Goal: Task Accomplishment & Management: Manage account settings

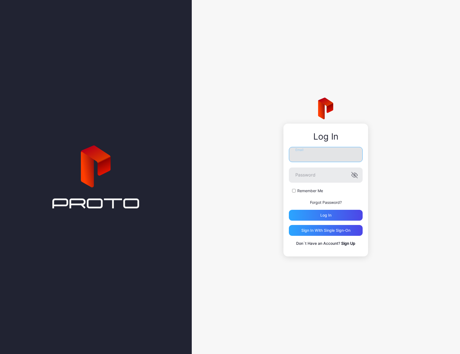
click at [307, 160] on input "Email" at bounding box center [326, 154] width 74 height 15
click at [322, 154] on input "**********" at bounding box center [326, 154] width 74 height 15
click at [323, 154] on input "**********" at bounding box center [326, 154] width 74 height 15
drag, startPoint x: 325, startPoint y: 154, endPoint x: 261, endPoint y: 150, distance: 64.7
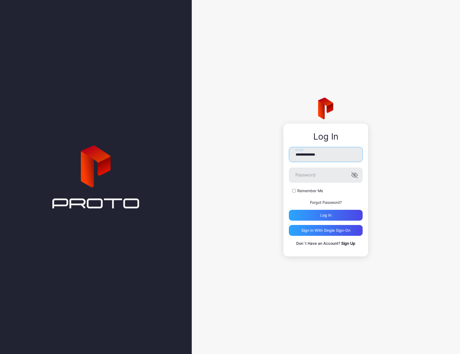
click at [261, 150] on div "**********" at bounding box center [326, 177] width 268 height 354
type input "**********"
click at [289, 210] on button "Log in" at bounding box center [326, 215] width 74 height 11
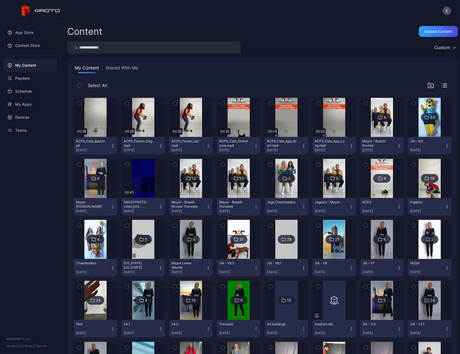
click at [229, 188] on img at bounding box center [239, 178] width 22 height 39
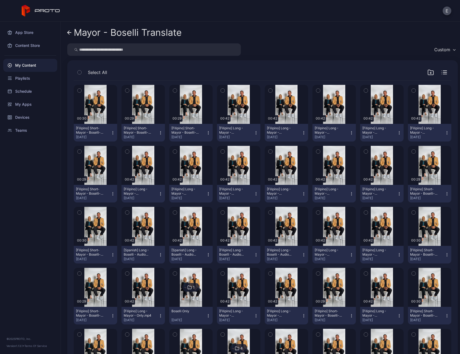
click at [72, 36] on link "Mayor - Boselli Translate" at bounding box center [124, 32] width 114 height 13
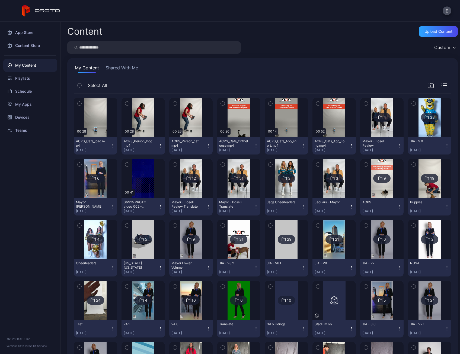
click at [324, 189] on img at bounding box center [334, 178] width 22 height 39
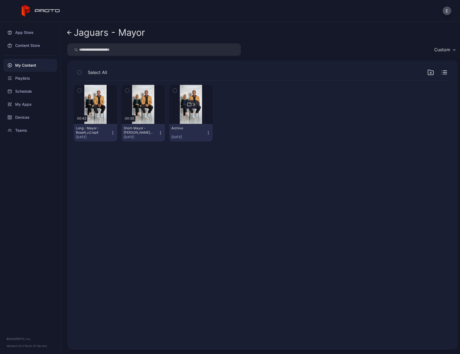
click at [113, 132] on icon "button" at bounding box center [113, 133] width 4 height 4
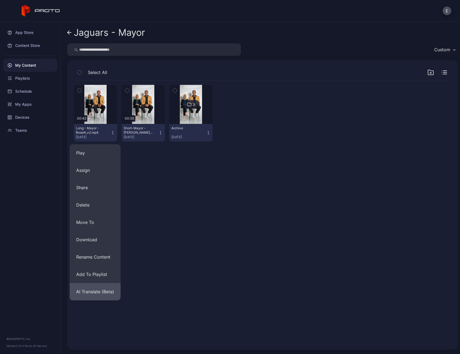
click at [100, 289] on button "AI Translate (Beta)" at bounding box center [95, 291] width 51 height 17
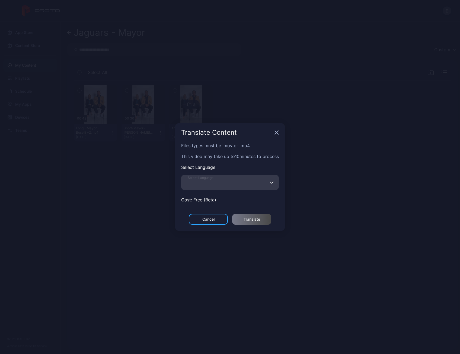
click at [232, 182] on input "Select Language" at bounding box center [230, 182] width 98 height 15
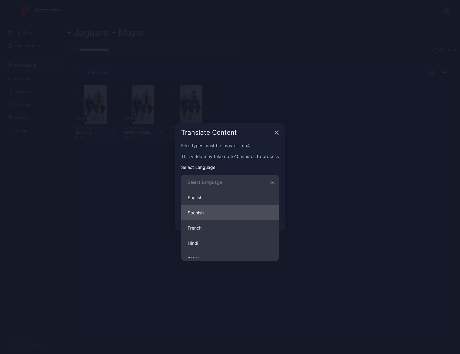
click at [215, 206] on button "Spanish" at bounding box center [230, 212] width 98 height 15
type input "*******"
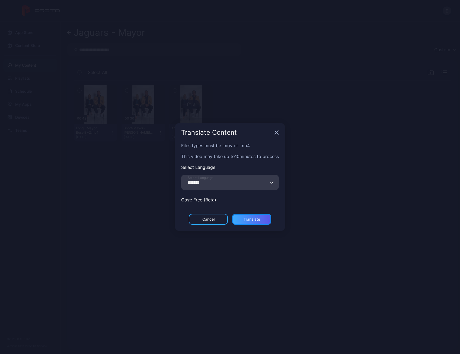
click at [245, 219] on div "Translate" at bounding box center [252, 219] width 17 height 4
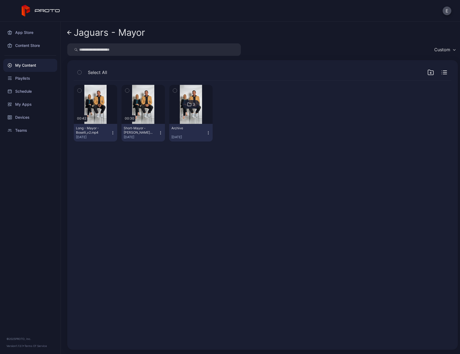
click at [159, 131] on icon "button" at bounding box center [160, 133] width 4 height 4
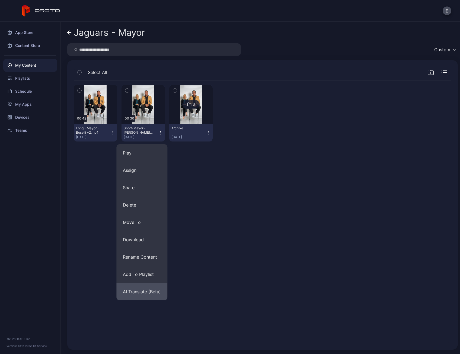
click at [146, 284] on button "AI Translate (Beta)" at bounding box center [141, 291] width 51 height 17
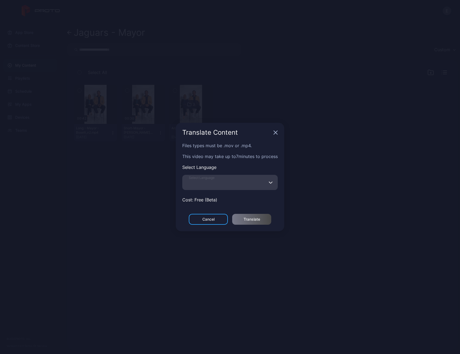
click at [249, 180] on input "Select Language" at bounding box center [229, 182] width 95 height 15
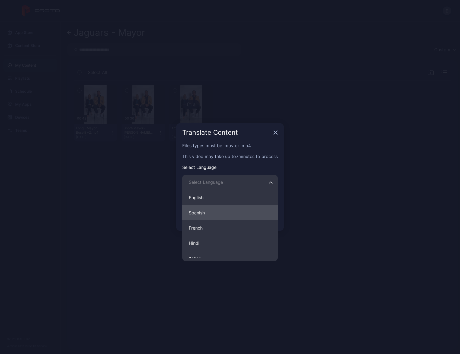
click at [216, 210] on button "Spanish" at bounding box center [229, 212] width 95 height 15
type input "*******"
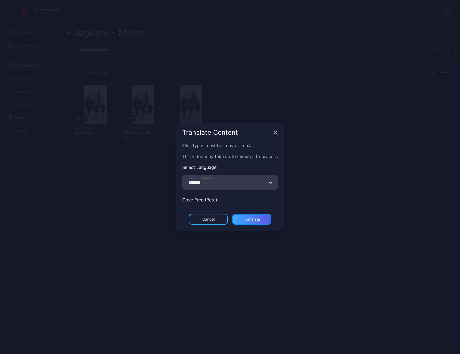
click at [250, 218] on div "Translate" at bounding box center [252, 219] width 17 height 4
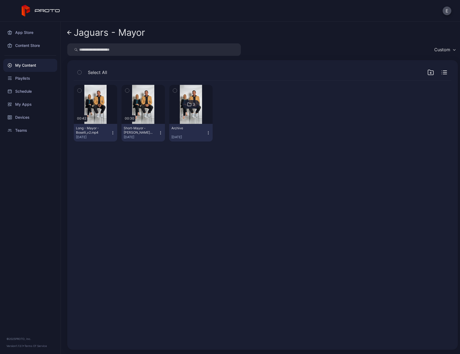
click at [112, 132] on icon "button" at bounding box center [113, 133] width 4 height 4
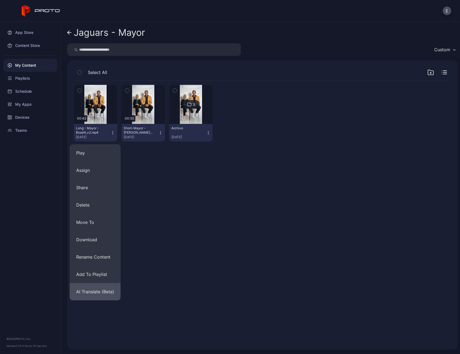
click at [95, 286] on button "AI Translate (Beta)" at bounding box center [95, 291] width 51 height 17
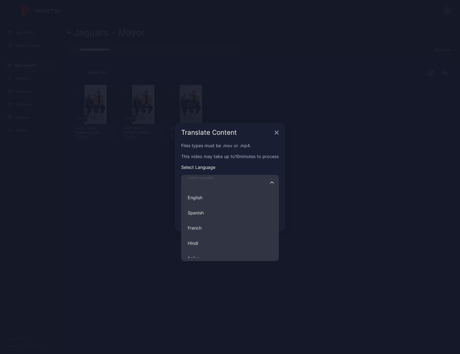
click at [239, 178] on input "Select Language English Spanish French Hindi Italian German Polish Portuguese C…" at bounding box center [230, 182] width 98 height 15
click at [205, 216] on button "Spanish" at bounding box center [230, 212] width 98 height 15
type input "*******"
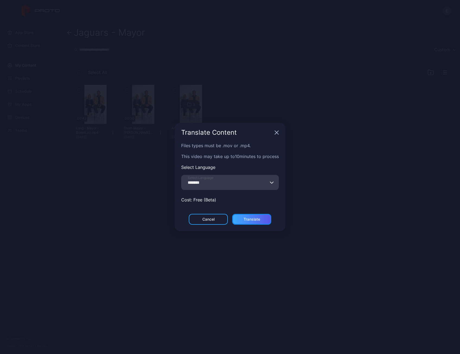
click at [247, 220] on div "Translate" at bounding box center [252, 219] width 17 height 4
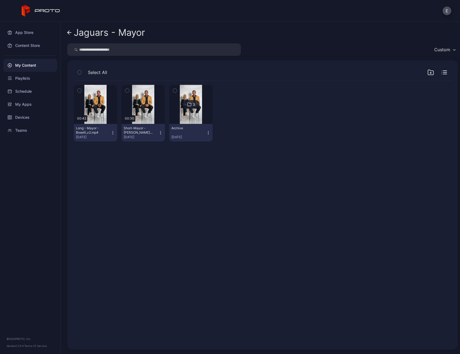
click at [159, 130] on button "Short-Mayor - Boselli-footbal_v2(1).mp4 Aug 21, 2025" at bounding box center [142, 133] width 43 height 18
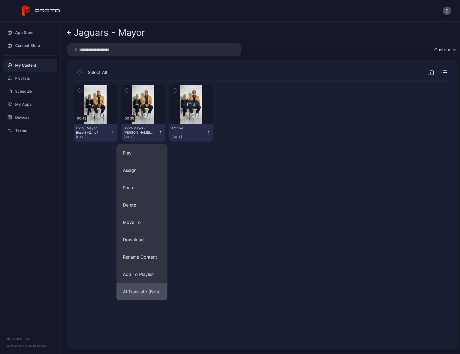
click at [144, 293] on button "AI Translate (Beta)" at bounding box center [141, 291] width 51 height 17
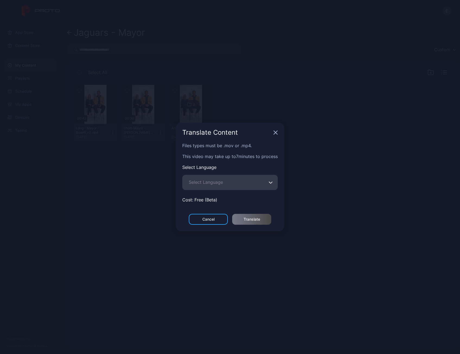
click at [215, 181] on span "Select Language" at bounding box center [206, 182] width 34 height 7
click at [215, 181] on input "Select Language" at bounding box center [229, 182] width 95 height 15
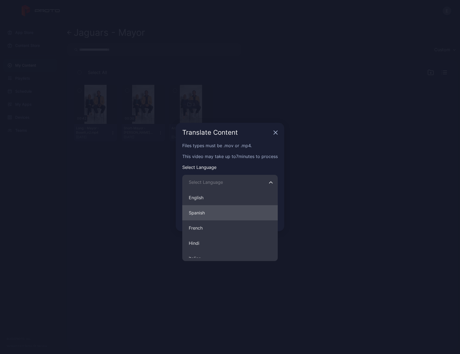
click at [208, 213] on button "Spanish" at bounding box center [229, 212] width 95 height 15
type input "*******"
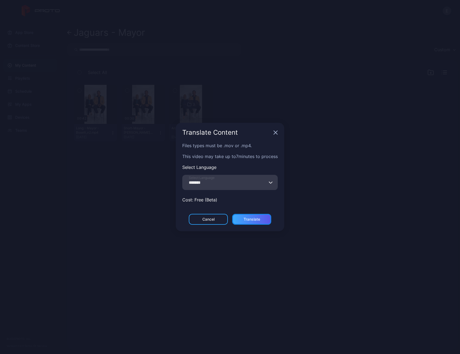
click at [247, 223] on div "Translate" at bounding box center [251, 219] width 39 height 11
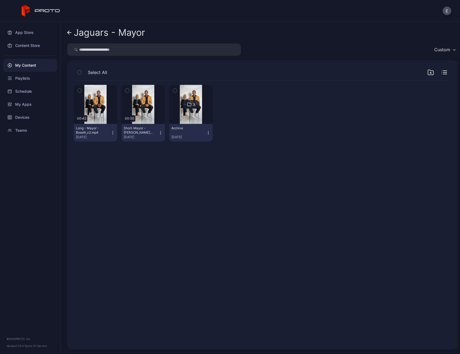
click at [72, 33] on link "Jaguars - Mayor" at bounding box center [106, 32] width 78 height 13
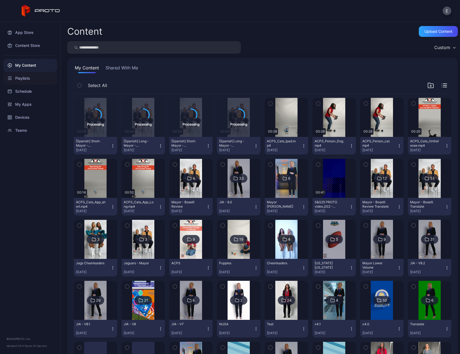
click at [36, 81] on div "Playlists" at bounding box center [30, 78] width 54 height 13
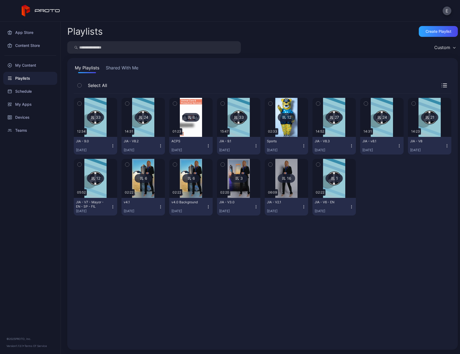
click at [97, 132] on img at bounding box center [95, 117] width 22 height 39
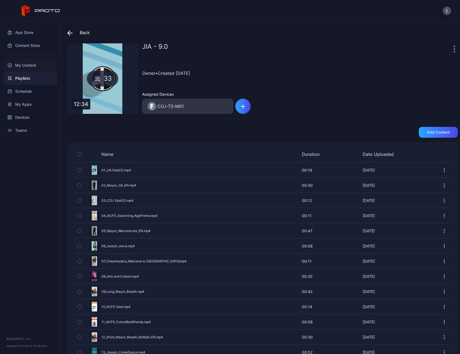
click at [30, 61] on div "My Content" at bounding box center [30, 65] width 54 height 13
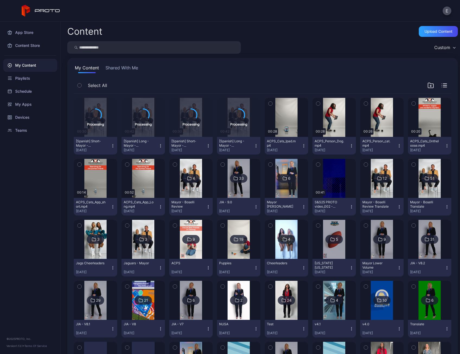
click at [239, 188] on img at bounding box center [239, 178] width 22 height 39
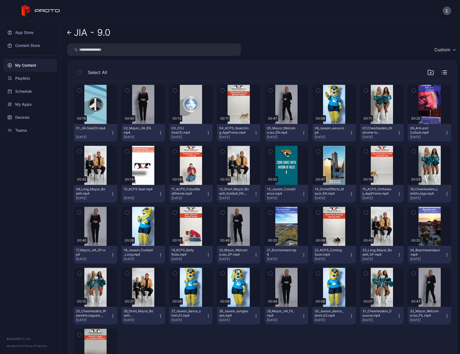
click at [79, 70] on icon "button" at bounding box center [80, 72] width 4 height 6
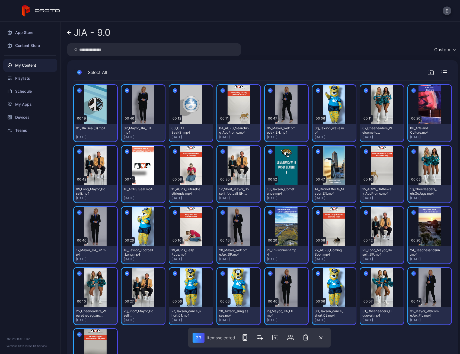
click at [329, 56] on div "JIA - 9.0 Custom Select All Preview 00:19 01_JIA Seal(3).mp4 Sep 18, 2025 Previ…" at bounding box center [260, 188] width 399 height 332
click at [80, 74] on icon "button" at bounding box center [79, 72] width 4 height 6
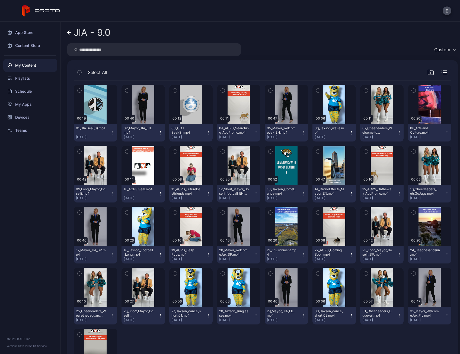
click at [36, 64] on div "My Content" at bounding box center [30, 65] width 54 height 13
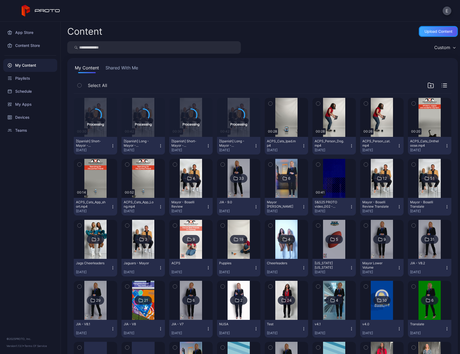
click at [428, 33] on div "Upload Content" at bounding box center [438, 31] width 28 height 4
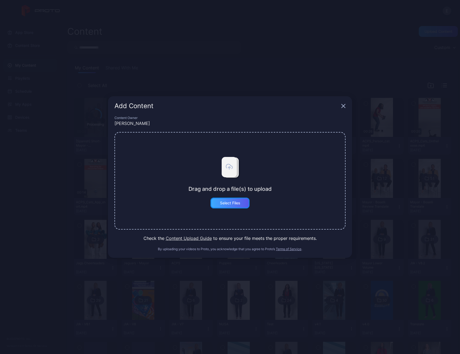
click at [239, 204] on div "Select Files" at bounding box center [230, 203] width 20 height 4
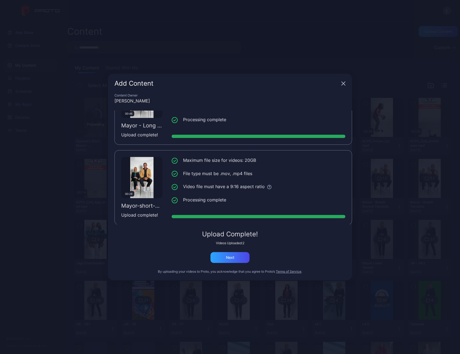
scroll to position [41, 0]
click at [233, 264] on div "Content Owner Evan Scott 00:46 Mayor - Long - FIL - V3.1(1).mp4 Upload complete…" at bounding box center [230, 186] width 244 height 187
click at [235, 259] on div "Next" at bounding box center [229, 257] width 39 height 11
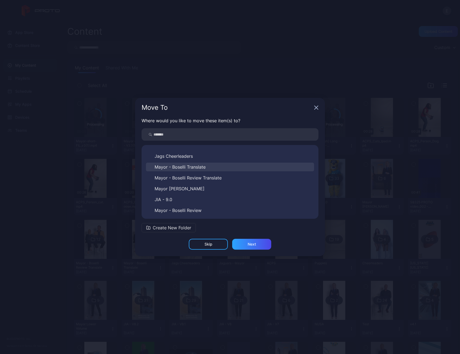
scroll to position [226, 0]
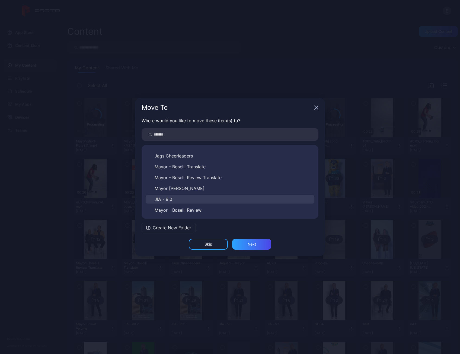
click at [173, 199] on button "JIA - 9.0" at bounding box center [230, 199] width 168 height 9
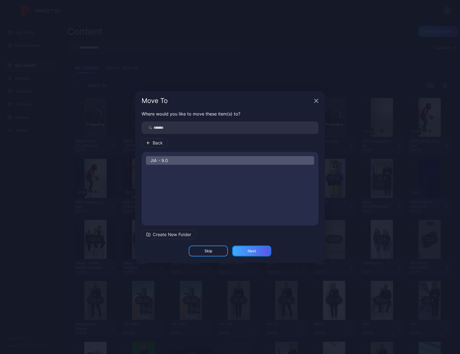
click at [245, 252] on div "Next" at bounding box center [251, 251] width 39 height 11
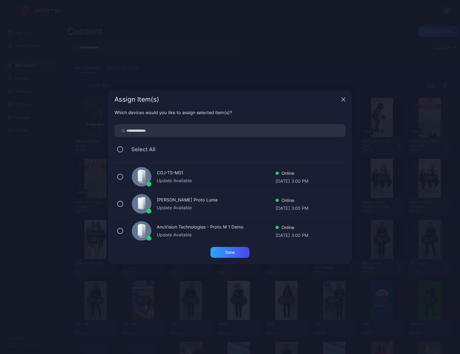
click at [165, 170] on div "COJ-TS-M01" at bounding box center [216, 174] width 119 height 8
click at [233, 256] on div "Done" at bounding box center [229, 252] width 39 height 11
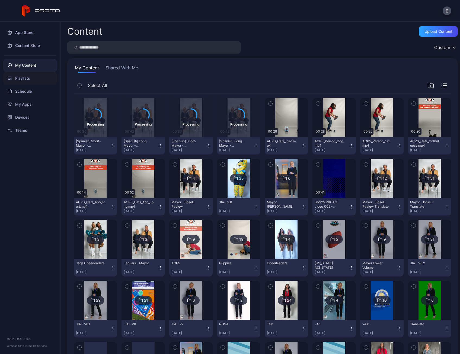
click at [20, 76] on div "Playlists" at bounding box center [30, 78] width 54 height 13
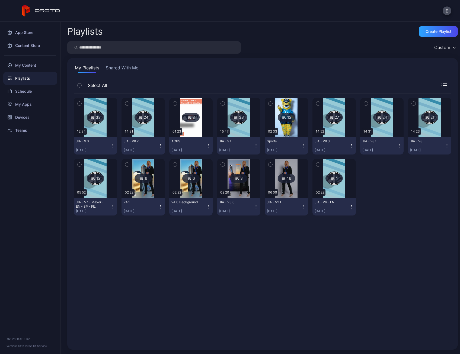
click at [85, 132] on div "12:34" at bounding box center [81, 131] width 11 height 7
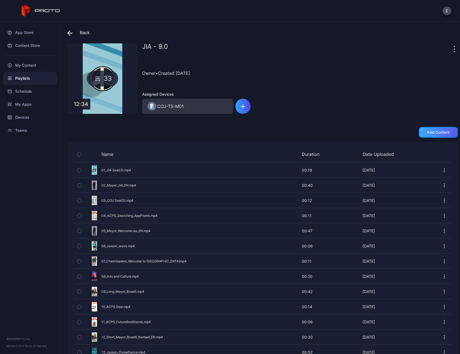
click at [427, 132] on div "Add content" at bounding box center [438, 132] width 23 height 4
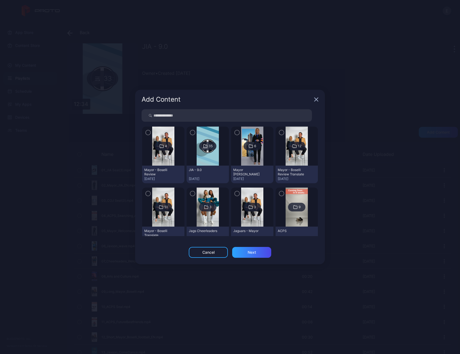
click at [165, 154] on img at bounding box center [163, 146] width 22 height 39
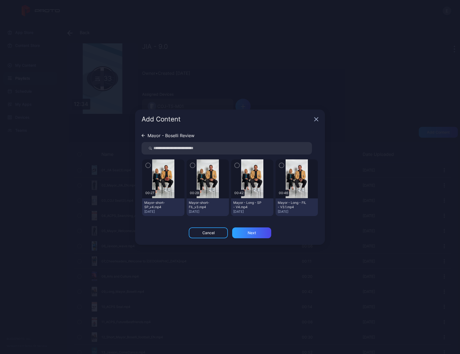
click at [192, 166] on icon "button" at bounding box center [192, 165] width 4 height 6
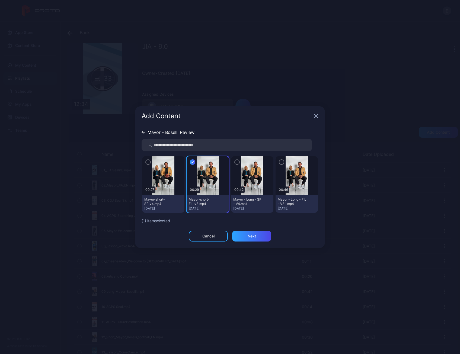
click at [281, 162] on icon "button" at bounding box center [281, 162] width 4 height 6
click at [257, 235] on div "Next" at bounding box center [251, 236] width 39 height 11
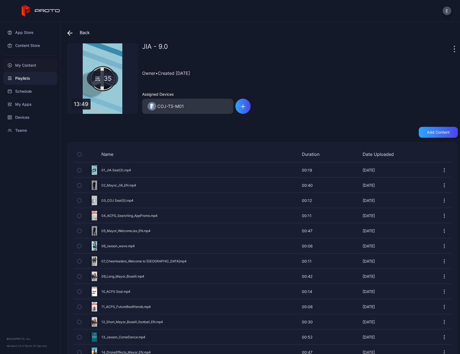
click at [30, 59] on div "My Content" at bounding box center [30, 65] width 54 height 13
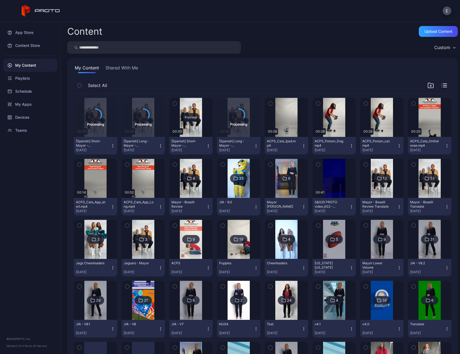
click at [189, 122] on div "Preview" at bounding box center [190, 117] width 43 height 39
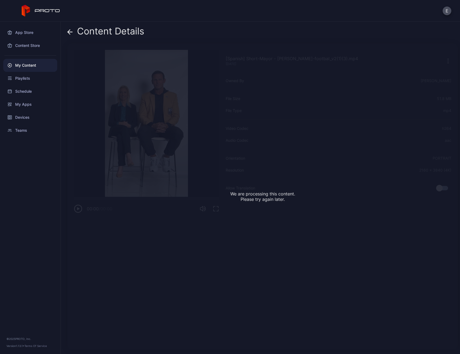
click at [24, 67] on div "My Content" at bounding box center [30, 65] width 54 height 13
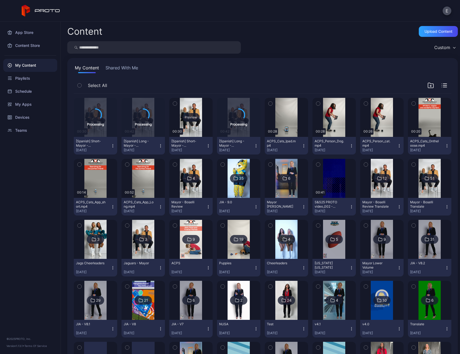
click at [192, 116] on div "Preview" at bounding box center [190, 117] width 17 height 9
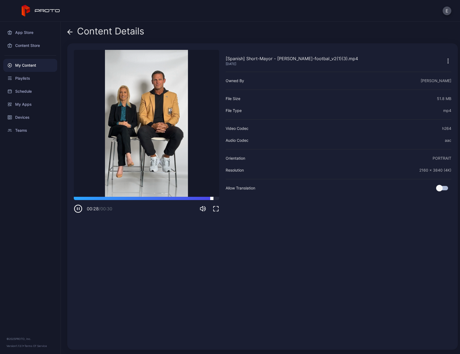
click at [185, 199] on div at bounding box center [146, 198] width 145 height 3
click at [80, 209] on icon "button" at bounding box center [78, 208] width 9 height 9
click at [35, 66] on div "My Content" at bounding box center [30, 65] width 54 height 13
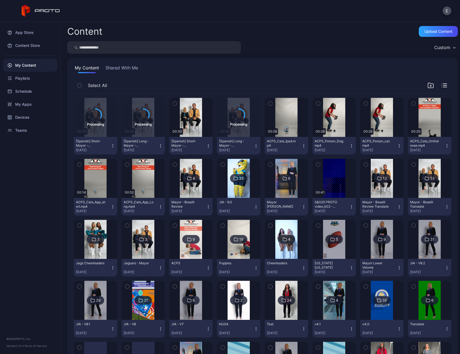
click at [207, 145] on icon "button" at bounding box center [208, 146] width 4 height 4
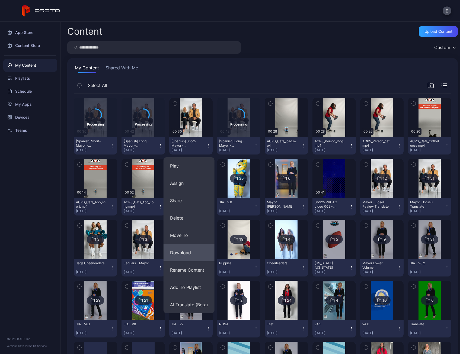
click at [190, 255] on button "Download" at bounding box center [189, 252] width 51 height 17
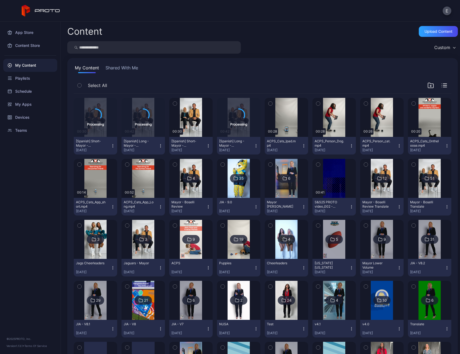
click at [291, 41] on div "Custom" at bounding box center [262, 47] width 391 height 12
click at [89, 117] on div "Preview" at bounding box center [95, 117] width 17 height 9
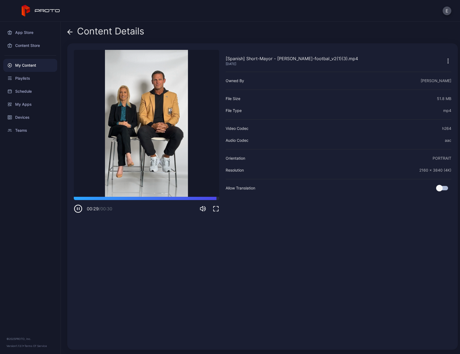
click at [40, 63] on div "My Content" at bounding box center [30, 65] width 54 height 13
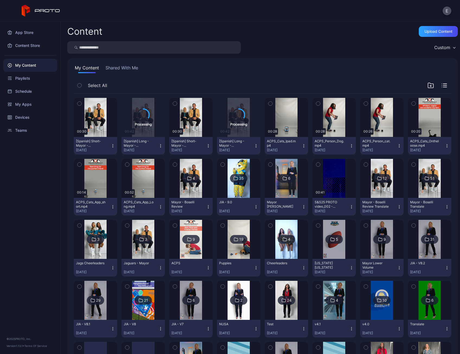
click at [153, 243] on div at bounding box center [143, 239] width 39 height 39
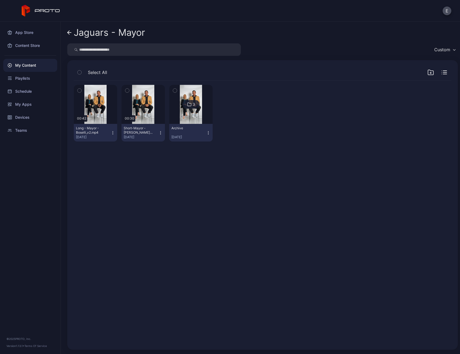
click at [159, 132] on icon "button" at bounding box center [160, 133] width 4 height 4
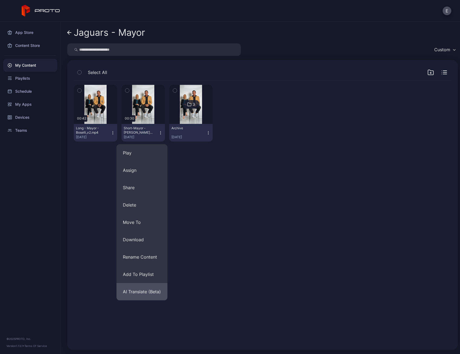
click at [146, 288] on button "AI Translate (Beta)" at bounding box center [141, 291] width 51 height 17
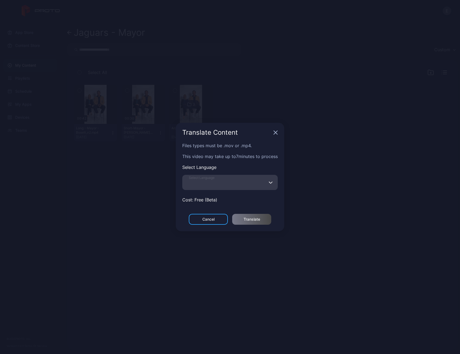
click at [197, 188] on input "Select Language" at bounding box center [229, 182] width 95 height 15
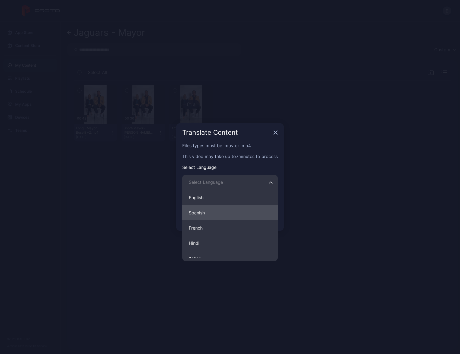
click at [204, 218] on button "Spanish" at bounding box center [229, 212] width 95 height 15
type input "*******"
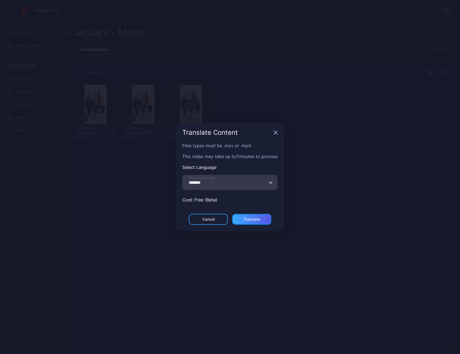
click at [241, 222] on div "Translate" at bounding box center [251, 219] width 39 height 11
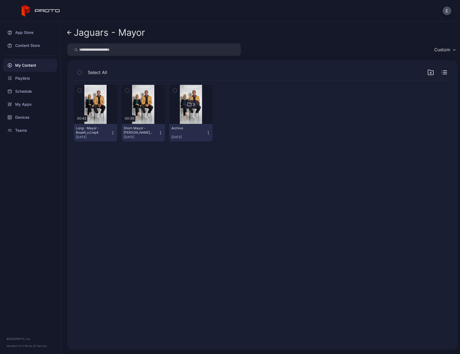
click at [160, 133] on icon "button" at bounding box center [160, 133] width 0 height 0
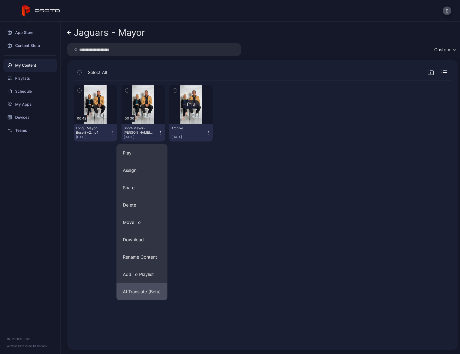
click at [145, 288] on button "AI Translate (Beta)" at bounding box center [141, 291] width 51 height 17
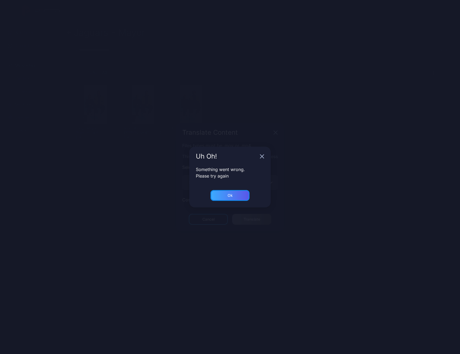
click at [222, 193] on div "Ok" at bounding box center [229, 195] width 39 height 11
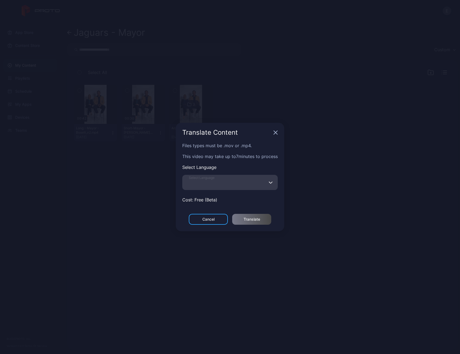
click at [231, 183] on input "Select Language" at bounding box center [229, 182] width 95 height 15
click at [251, 188] on input "Select Language" at bounding box center [229, 182] width 95 height 15
drag, startPoint x: 276, startPoint y: 131, endPoint x: 188, endPoint y: 75, distance: 103.9
click at [276, 130] on icon "button" at bounding box center [275, 132] width 4 height 4
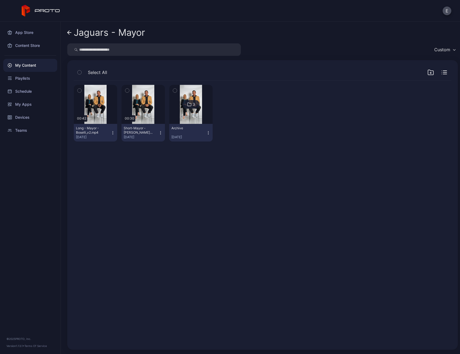
click at [158, 132] on icon "button" at bounding box center [160, 133] width 4 height 4
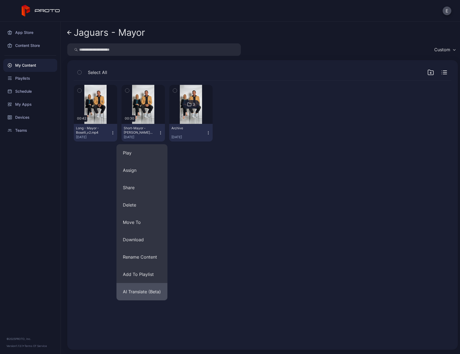
click at [149, 287] on button "AI Translate (Beta)" at bounding box center [141, 291] width 51 height 17
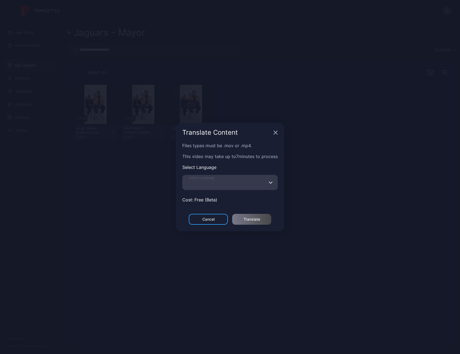
click at [225, 180] on input "Select Language" at bounding box center [229, 182] width 95 height 15
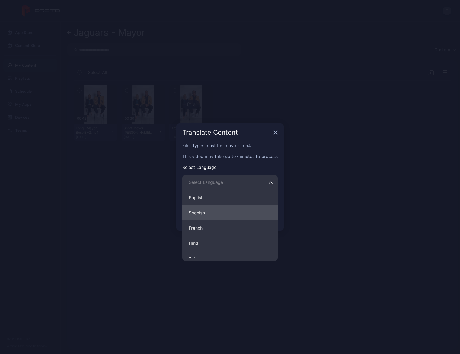
click at [220, 211] on button "Spanish" at bounding box center [229, 212] width 95 height 15
type input "*******"
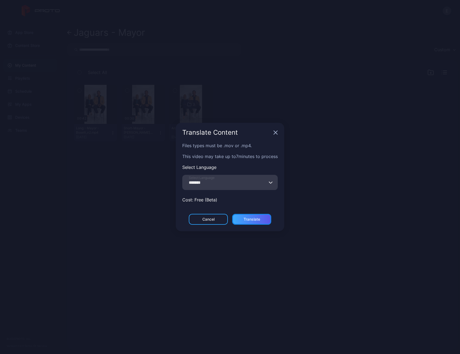
click at [247, 223] on div "Translate" at bounding box center [251, 219] width 39 height 11
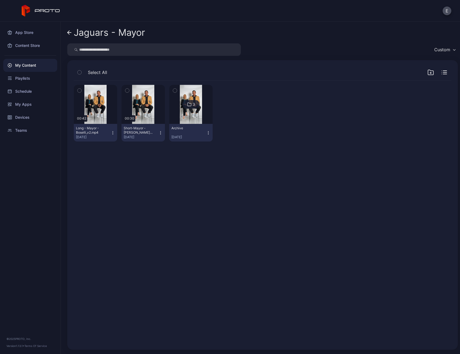
click at [174, 264] on div "Preview 00:42 Long - Mayor - Boselli_v2.mp4 Aug 21, 2025 Preview 00:30 Short-Ma…" at bounding box center [262, 211] width 386 height 271
click at [35, 67] on div "My Content" at bounding box center [30, 65] width 54 height 13
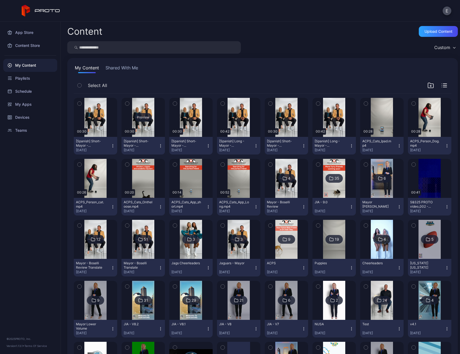
click at [139, 121] on div "Preview" at bounding box center [143, 117] width 17 height 9
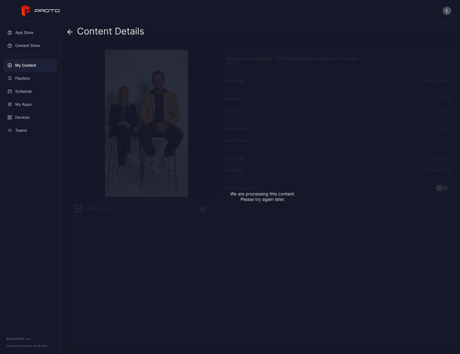
click at [21, 62] on div "My Content" at bounding box center [30, 65] width 54 height 13
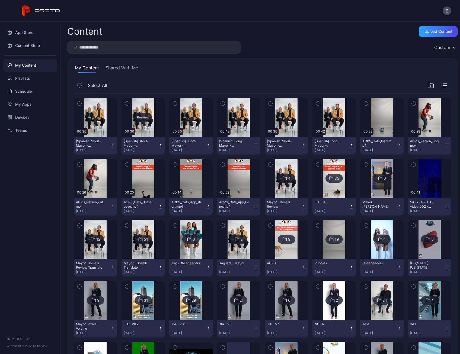
click at [135, 116] on div "Preview" at bounding box center [143, 117] width 17 height 9
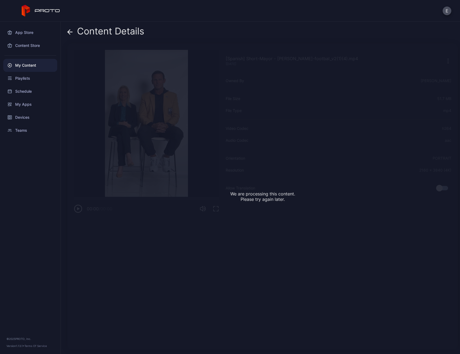
drag, startPoint x: 232, startPoint y: 287, endPoint x: 107, endPoint y: 139, distance: 193.7
click at [232, 285] on div "We are processing this content. Please try again later." at bounding box center [262, 196] width 391 height 306
click at [21, 66] on div "My Content" at bounding box center [30, 65] width 54 height 13
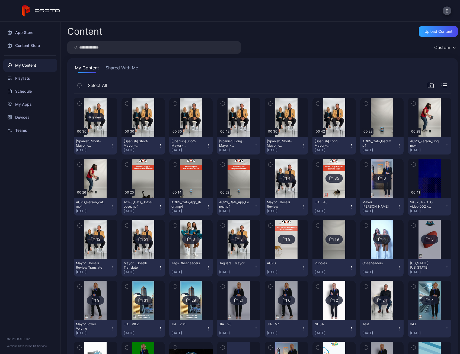
click at [92, 113] on div "Preview" at bounding box center [95, 117] width 17 height 9
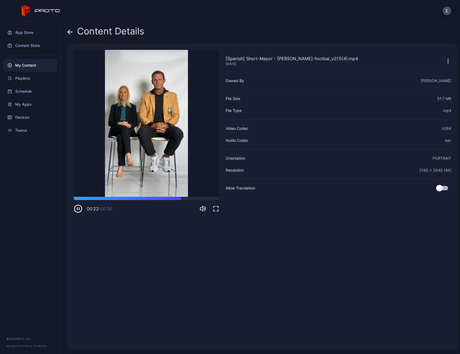
click at [30, 65] on div "My Content" at bounding box center [30, 65] width 54 height 13
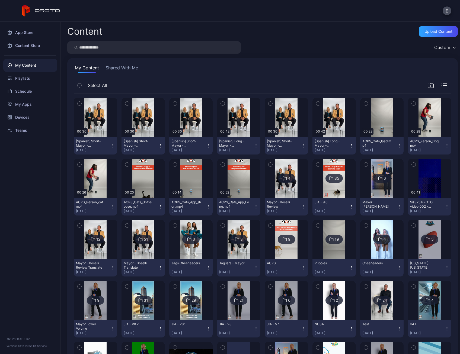
click at [113, 146] on icon "button" at bounding box center [113, 146] width 0 height 0
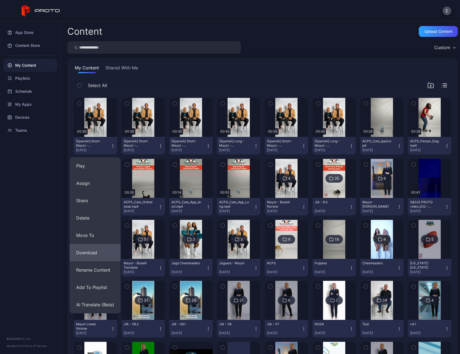
click at [93, 251] on button "Download" at bounding box center [95, 252] width 51 height 17
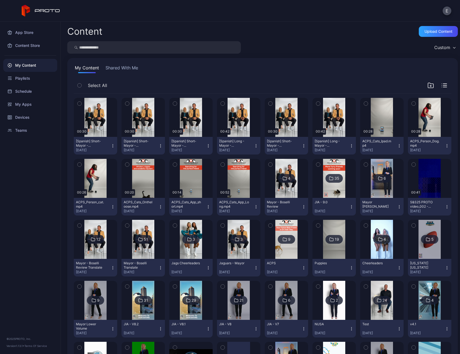
click at [158, 147] on icon "button" at bounding box center [160, 146] width 4 height 4
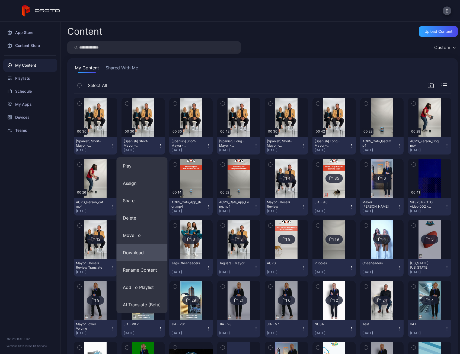
click at [140, 249] on button "Download" at bounding box center [141, 252] width 51 height 17
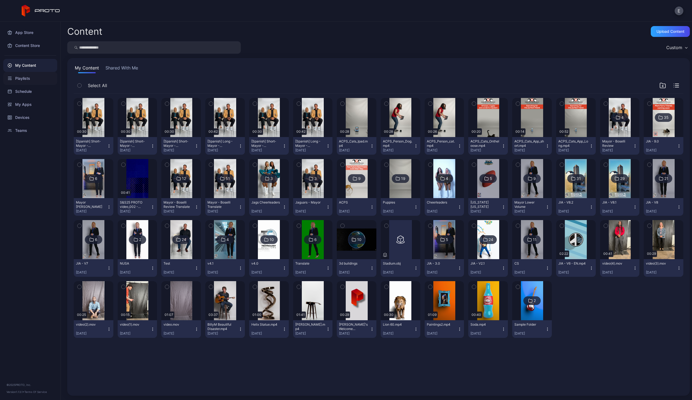
click at [36, 78] on div "Playlists" at bounding box center [30, 78] width 54 height 13
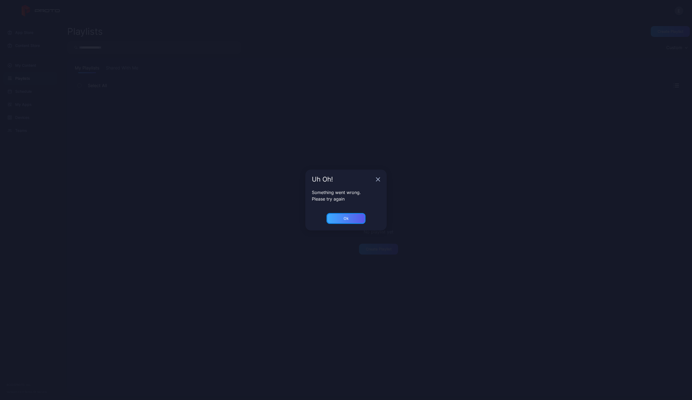
click at [342, 219] on div "Ok" at bounding box center [346, 218] width 39 height 11
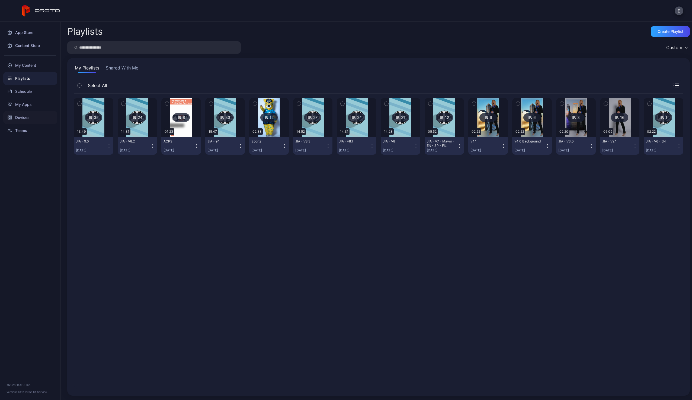
click at [37, 117] on div "Devices" at bounding box center [30, 117] width 54 height 13
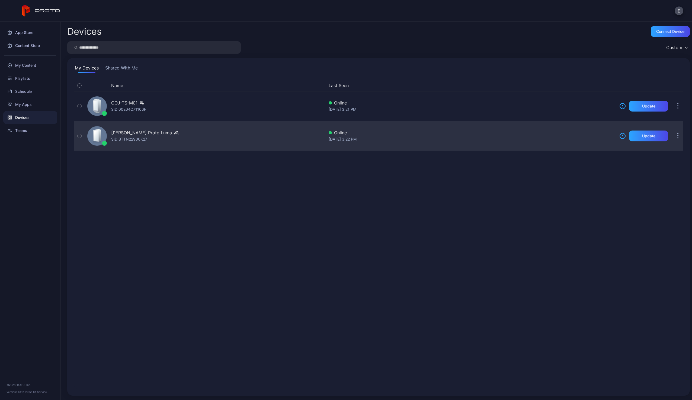
click at [146, 136] on div "SID: BTTN22900K27" at bounding box center [129, 139] width 36 height 7
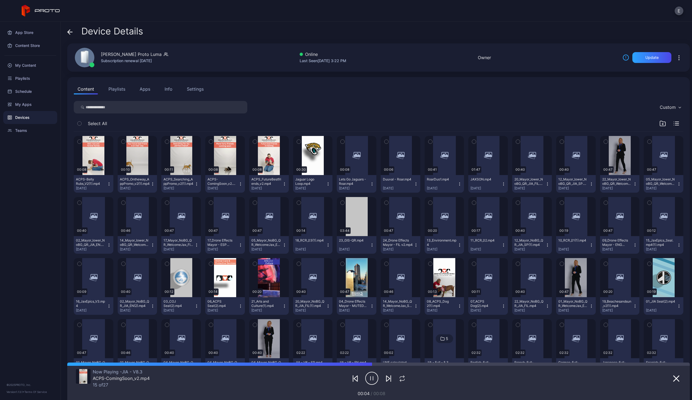
click at [117, 87] on button "Playlists" at bounding box center [117, 89] width 24 height 11
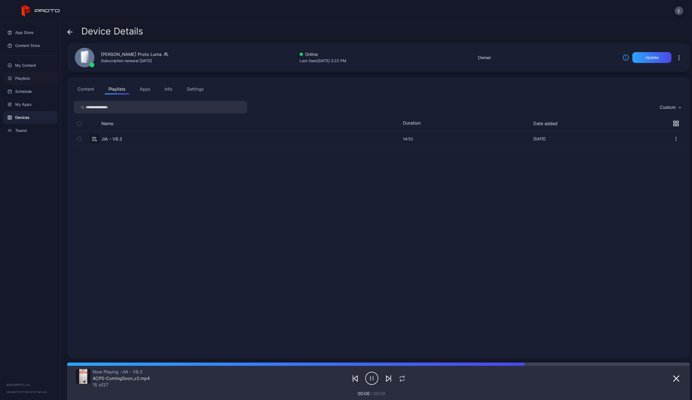
click at [25, 78] on div "Playlists" at bounding box center [30, 78] width 54 height 13
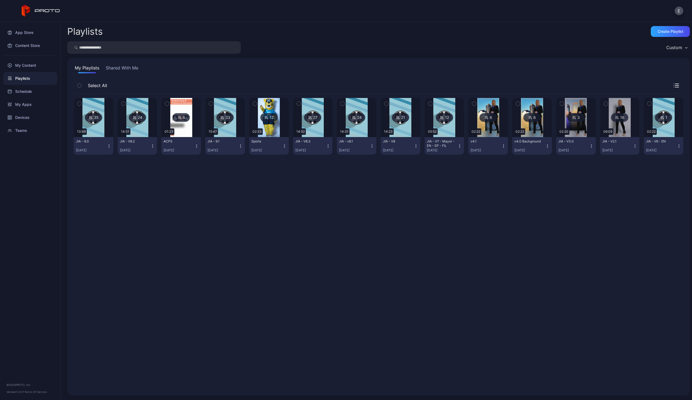
click at [319, 130] on img at bounding box center [313, 117] width 22 height 39
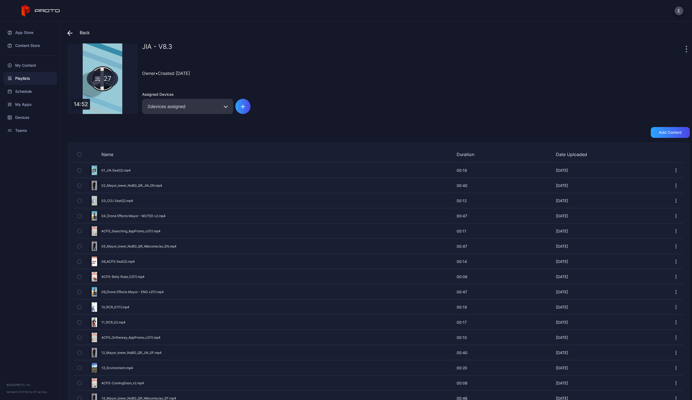
click at [142, 125] on div "Back JIA - V8.3 27 14:52 JIA - V8.3 Owner • Created Jun 27, 2025 Assigned Devic…" at bounding box center [376, 211] width 631 height 378
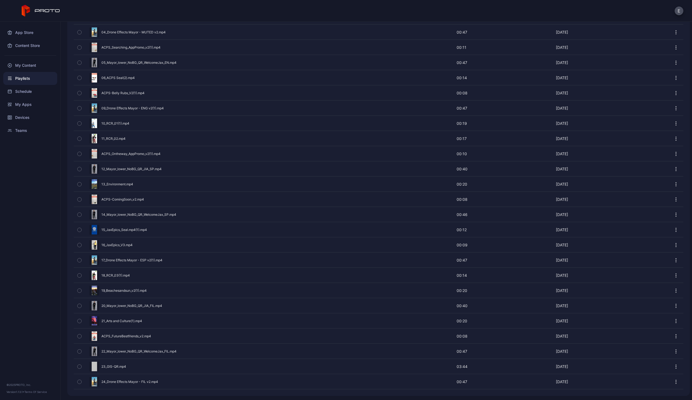
scroll to position [184, 0]
click at [79, 242] on icon "button" at bounding box center [80, 245] width 4 height 6
click at [79, 229] on icon "button" at bounding box center [80, 229] width 4 height 6
click at [11, 76] on icon at bounding box center [10, 78] width 4 height 4
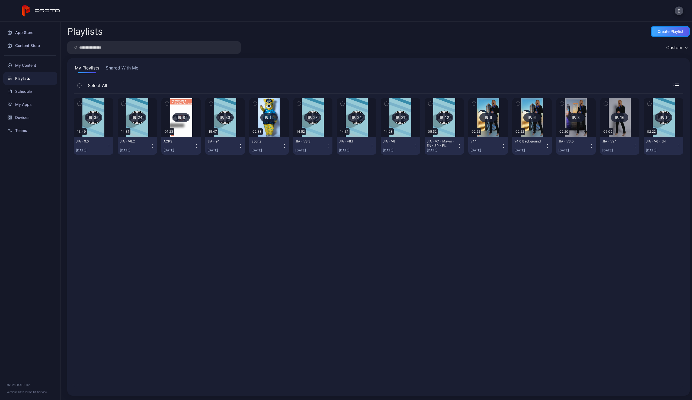
click at [660, 34] on div "Create Playlist" at bounding box center [670, 31] width 39 height 11
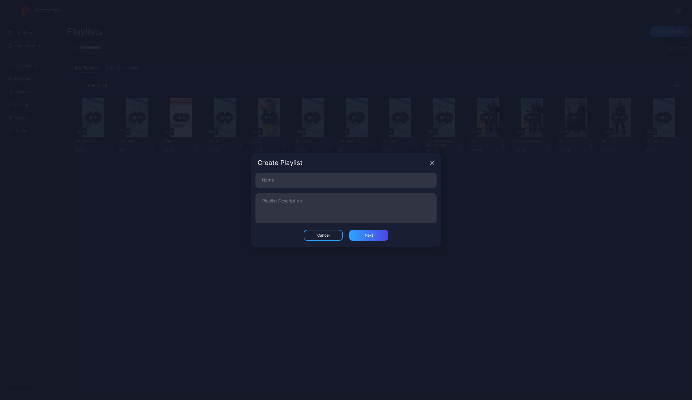
click at [432, 162] on icon "button" at bounding box center [432, 163] width 4 height 4
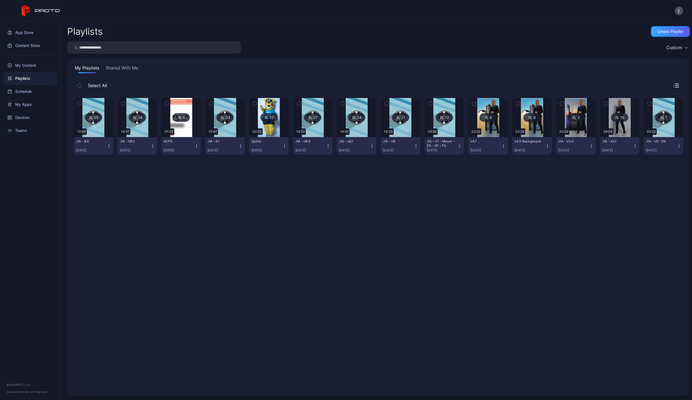
click at [651, 34] on div "Create Playlist" at bounding box center [670, 31] width 39 height 11
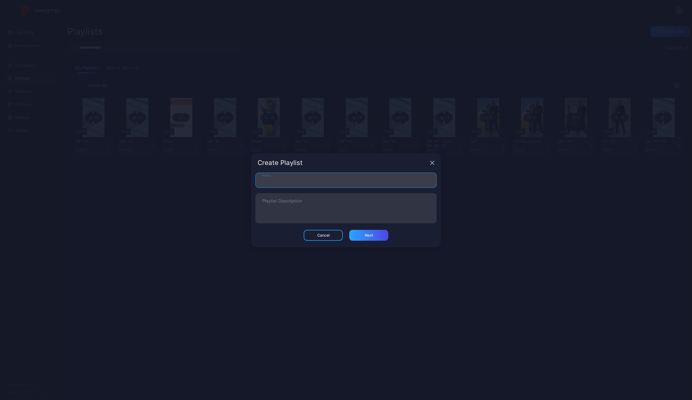
click at [395, 177] on input "Name" at bounding box center [345, 179] width 181 height 15
type input "*********"
click at [376, 234] on div "Next" at bounding box center [368, 235] width 39 height 11
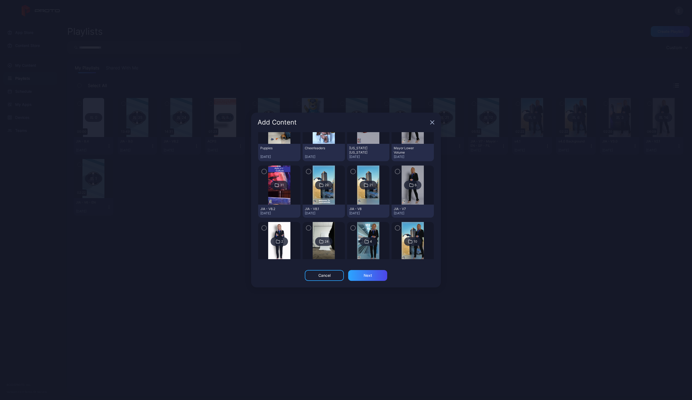
scroll to position [159, 0]
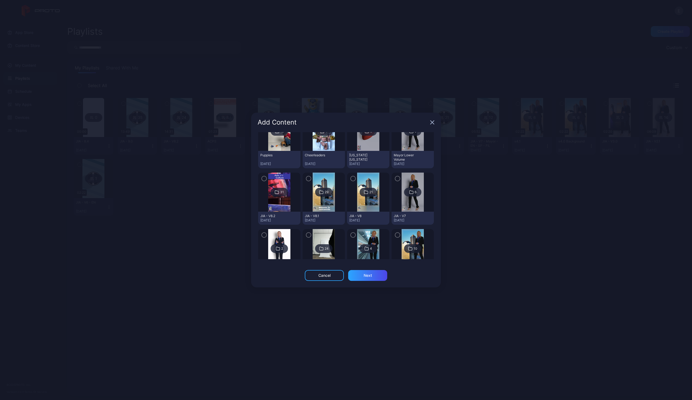
click at [270, 203] on img at bounding box center [279, 191] width 22 height 39
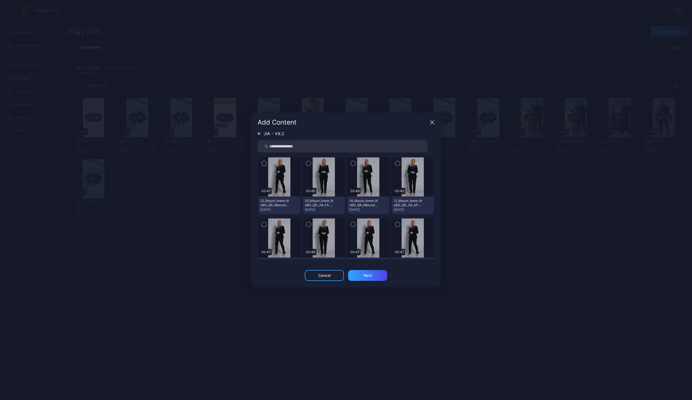
scroll to position [0, 0]
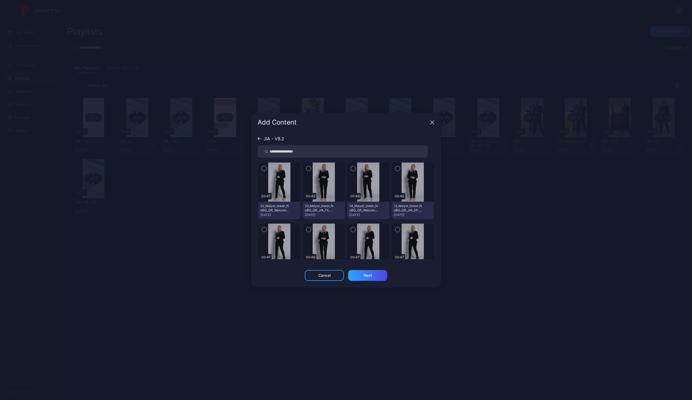
click at [432, 120] on div "Add Content" at bounding box center [346, 123] width 190 height 20
click at [432, 124] on icon "button" at bounding box center [432, 122] width 4 height 4
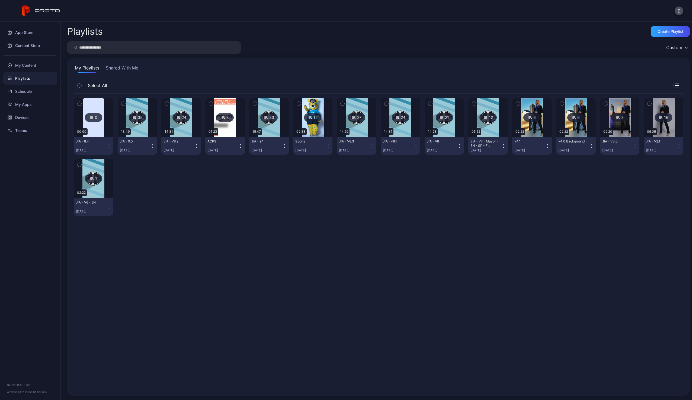
click at [109, 148] on button "JIA - 8.4 Sep 24, 2025" at bounding box center [94, 146] width 40 height 18
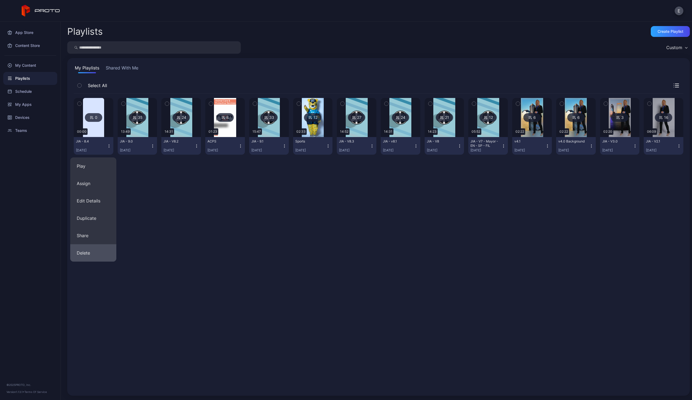
click at [93, 254] on button "Delete" at bounding box center [93, 252] width 46 height 17
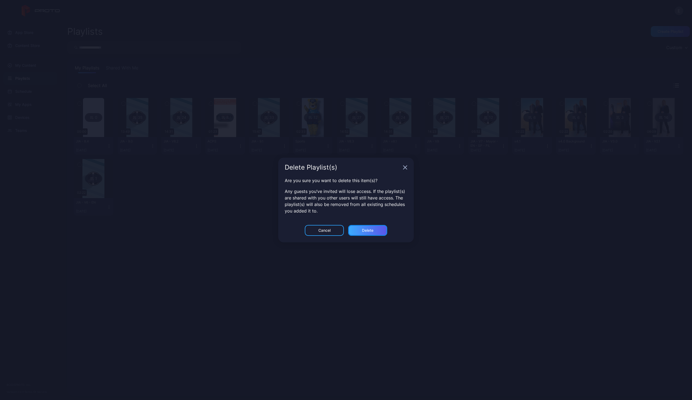
click at [379, 229] on div "Delete" at bounding box center [367, 230] width 39 height 11
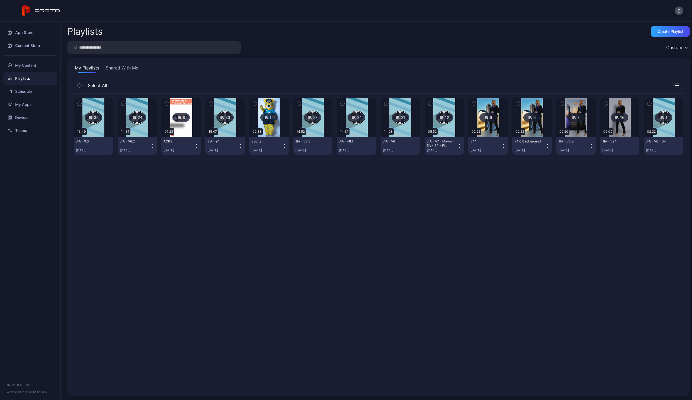
click at [326, 146] on icon "button" at bounding box center [328, 146] width 4 height 4
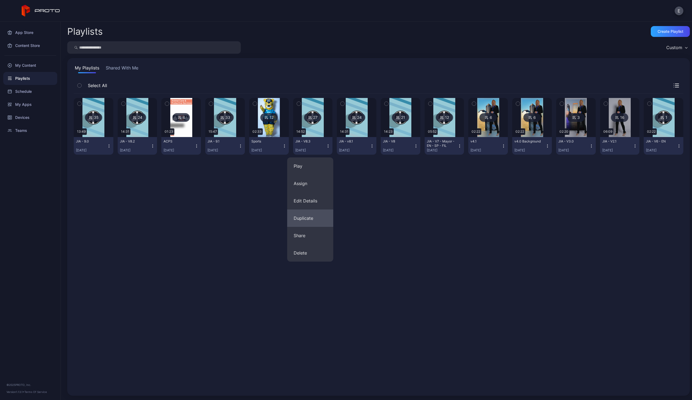
click at [317, 220] on button "Duplicate" at bounding box center [310, 217] width 46 height 17
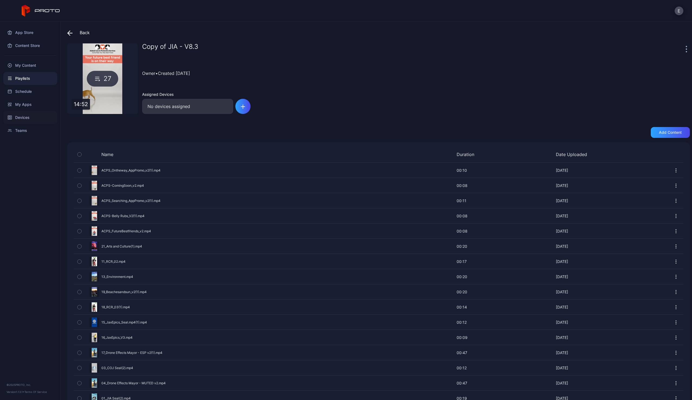
click at [31, 120] on div "Devices" at bounding box center [30, 117] width 54 height 13
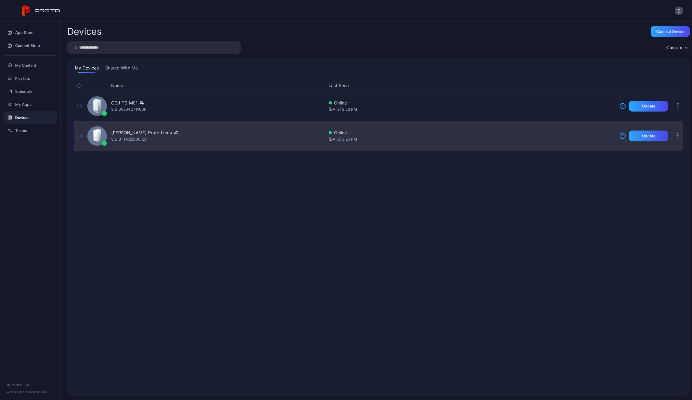
click at [131, 133] on div "Evan Scott's Proto Luma" at bounding box center [141, 132] width 61 height 7
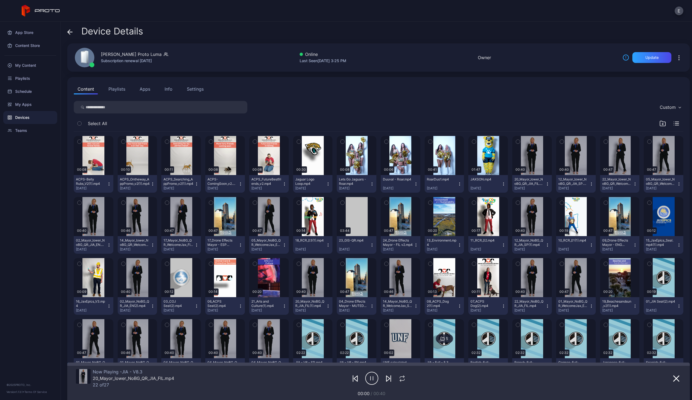
click at [120, 89] on button "Playlists" at bounding box center [117, 89] width 24 height 11
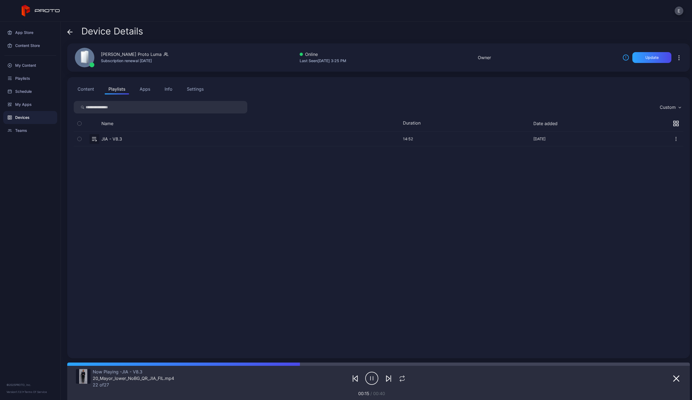
click at [88, 90] on button "Content" at bounding box center [86, 89] width 24 height 11
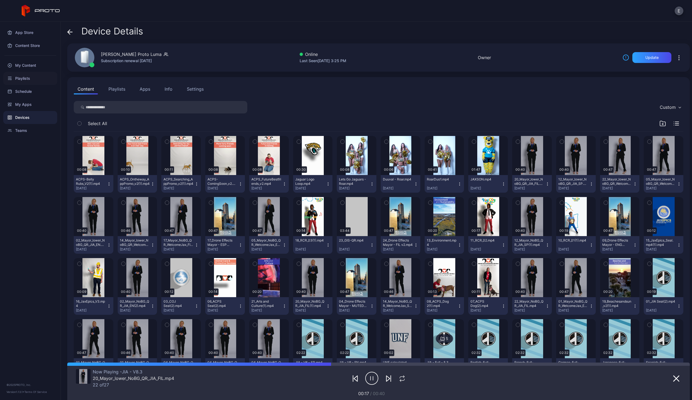
click at [31, 78] on div "Playlists" at bounding box center [30, 78] width 54 height 13
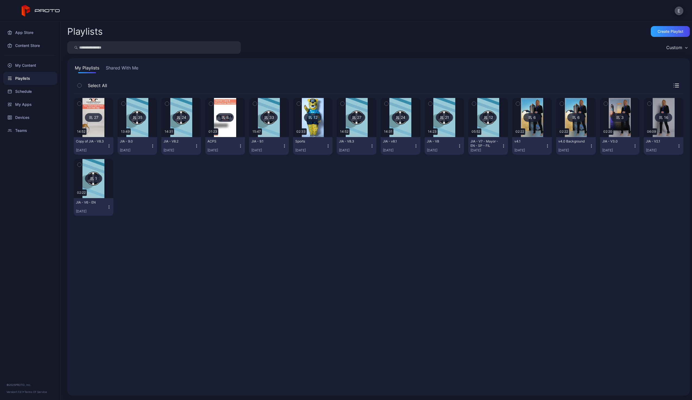
click at [108, 148] on button "Copy of JIA - V8.3 Sep 24, 2025" at bounding box center [94, 146] width 40 height 18
click at [94, 125] on img at bounding box center [93, 117] width 22 height 39
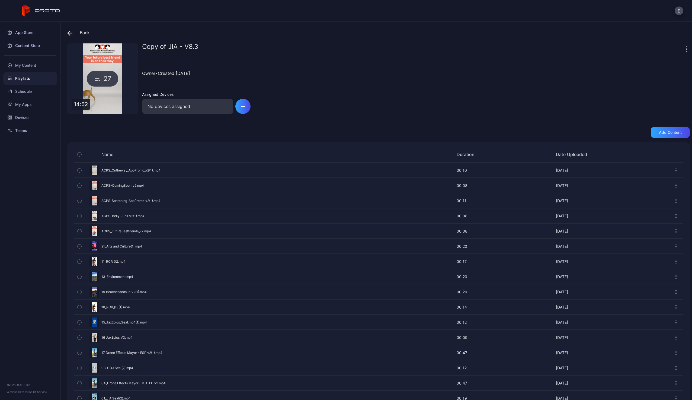
click at [178, 42] on div "Back Copy of JIA - V8.3 27 14:52 Copy of JIA - V8.3 Owner • Created Sep 24, 202…" at bounding box center [376, 211] width 631 height 378
click at [676, 45] on div "Copy of JIA - V8.3" at bounding box center [413, 48] width 542 height 11
click at [685, 50] on div at bounding box center [687, 48] width 5 height 11
click at [685, 49] on div at bounding box center [687, 48] width 5 height 11
click at [685, 51] on div at bounding box center [687, 48] width 5 height 11
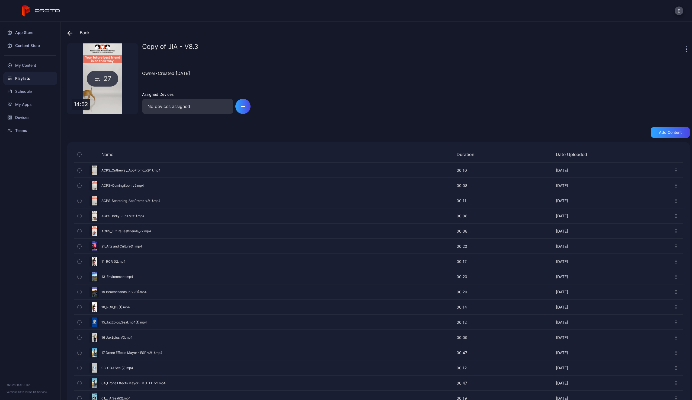
click at [685, 50] on div at bounding box center [687, 48] width 5 height 11
click at [686, 51] on icon "button" at bounding box center [686, 51] width 1 height 1
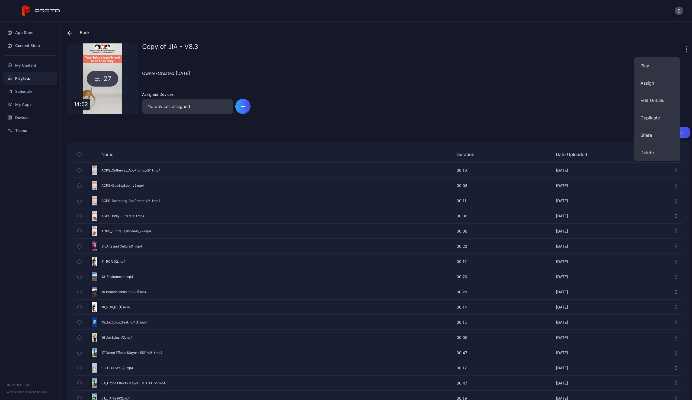
click at [558, 101] on div "Copy of JIA - V8.3 Owner • Created Sep 24, 2025 Assigned Devices No devices ass…" at bounding box center [416, 78] width 548 height 71
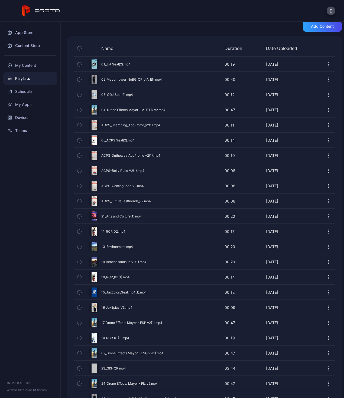
scroll to position [186, 0]
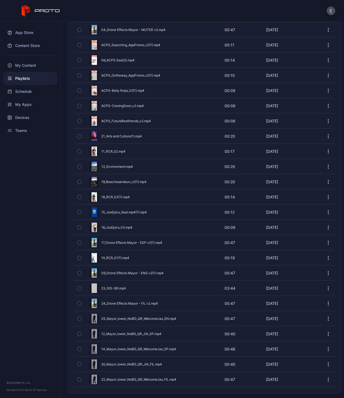
click at [79, 259] on icon "button" at bounding box center [80, 258] width 4 height 6
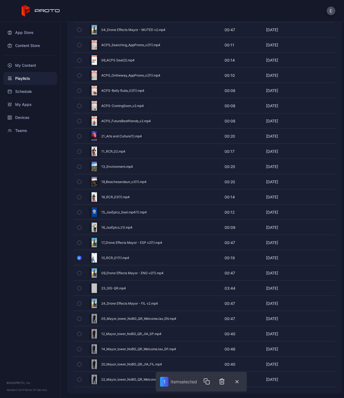
click at [79, 210] on icon "button" at bounding box center [80, 212] width 4 height 6
click at [80, 228] on icon "button" at bounding box center [80, 227] width 4 height 6
click at [78, 289] on icon "button" at bounding box center [80, 288] width 4 height 6
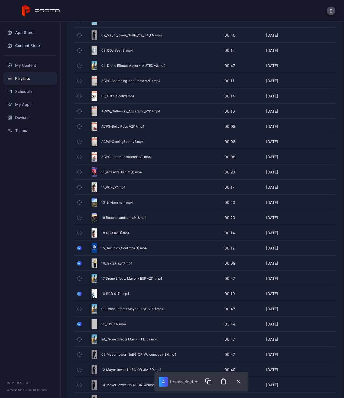
scroll to position [149, 0]
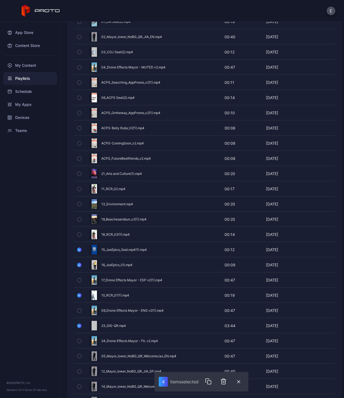
click at [81, 188] on icon "button" at bounding box center [80, 189] width 4 height 6
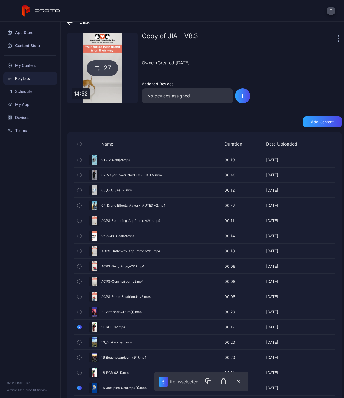
scroll to position [0, 0]
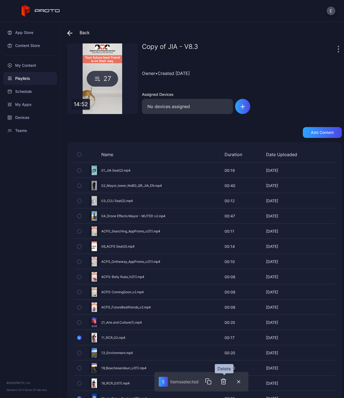
click at [223, 383] on icon "button" at bounding box center [223, 381] width 7 height 7
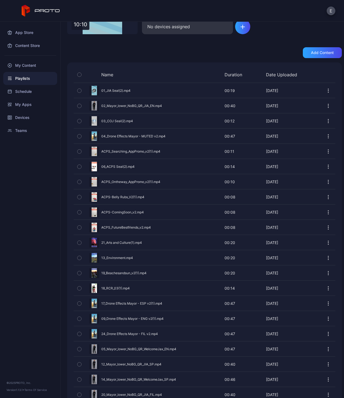
scroll to position [110, 0]
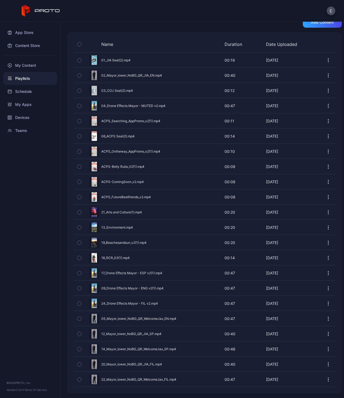
click at [79, 273] on icon "button" at bounding box center [79, 273] width 1 height 1
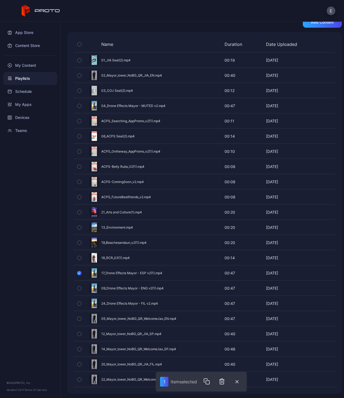
click at [78, 288] on icon "button" at bounding box center [80, 288] width 4 height 6
click at [80, 306] on icon "button" at bounding box center [80, 303] width 4 height 6
click at [222, 382] on icon "button" at bounding box center [223, 381] width 7 height 7
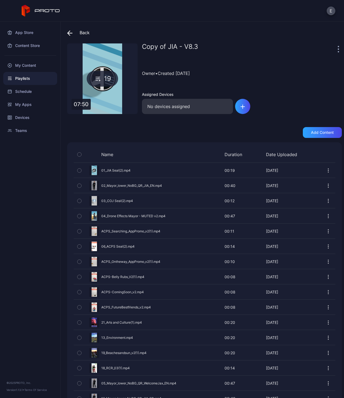
scroll to position [65, 0]
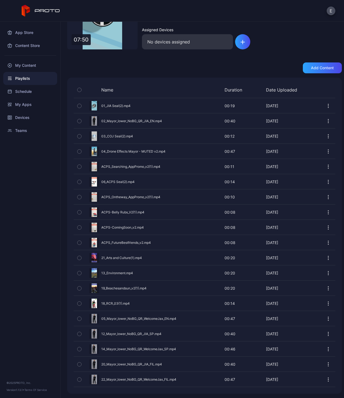
click at [79, 303] on icon "button" at bounding box center [80, 303] width 4 height 6
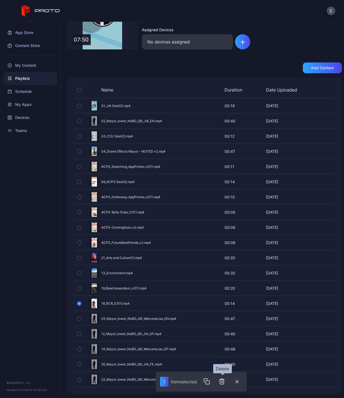
click at [224, 383] on icon "button" at bounding box center [222, 380] width 4 height 5
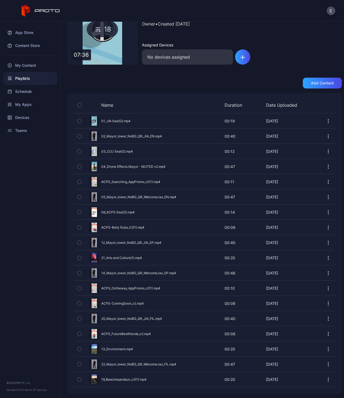
scroll to position [0, 0]
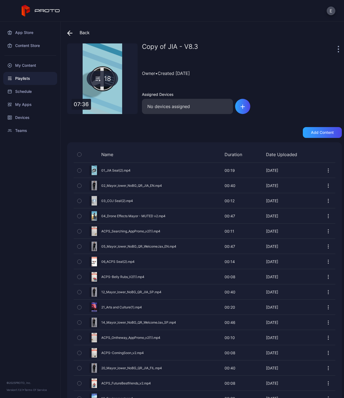
click at [27, 74] on div "Playlists" at bounding box center [30, 78] width 54 height 13
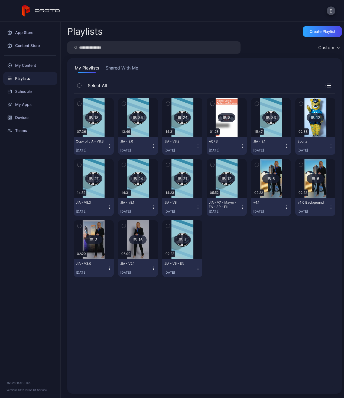
click at [112, 147] on icon "button" at bounding box center [109, 146] width 4 height 4
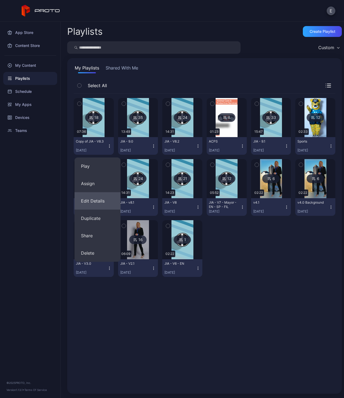
click at [106, 203] on button "Edit Details" at bounding box center [98, 200] width 46 height 17
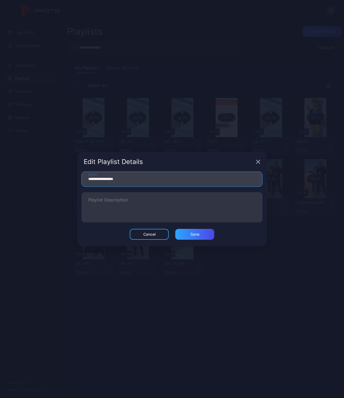
click at [135, 181] on input "**********" at bounding box center [172, 178] width 181 height 15
drag, startPoint x: 135, startPoint y: 181, endPoint x: 36, endPoint y: 163, distance: 100.5
click at [36, 163] on div "**********" at bounding box center [172, 199] width 344 height 398
click at [101, 178] on input "**********" at bounding box center [172, 178] width 181 height 15
drag, startPoint x: 103, startPoint y: 179, endPoint x: 83, endPoint y: 175, distance: 19.6
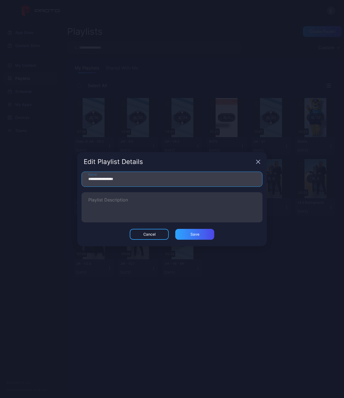
click at [83, 175] on input "**********" at bounding box center [172, 178] width 181 height 15
click at [124, 180] on input "**********" at bounding box center [172, 178] width 181 height 15
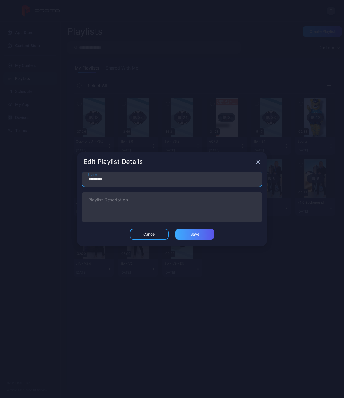
type input "**********"
click at [197, 234] on div "Save" at bounding box center [195, 234] width 9 height 4
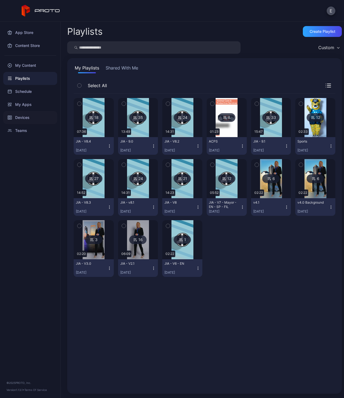
click at [27, 119] on div "Devices" at bounding box center [30, 117] width 54 height 13
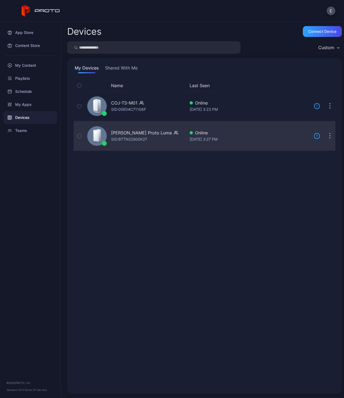
click at [120, 138] on div "SID: BTTN22900K27" at bounding box center [129, 139] width 36 height 7
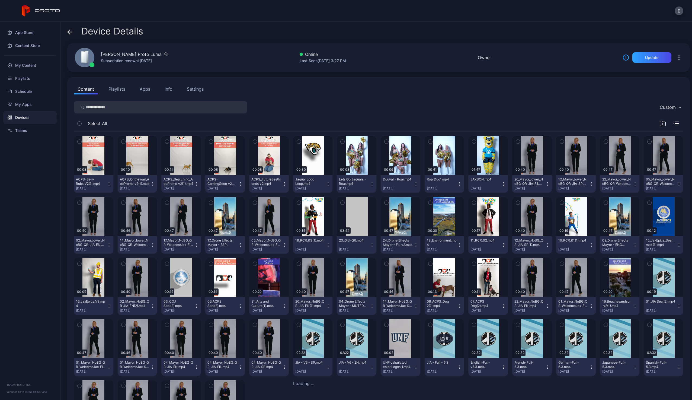
click at [117, 89] on button "Playlists" at bounding box center [117, 89] width 24 height 11
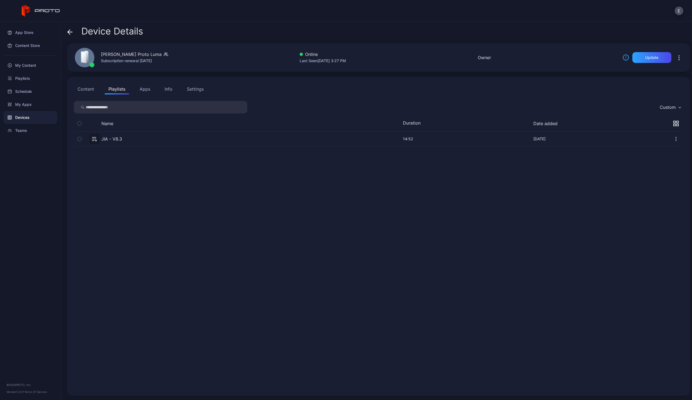
click at [86, 91] on button "Content" at bounding box center [86, 89] width 24 height 11
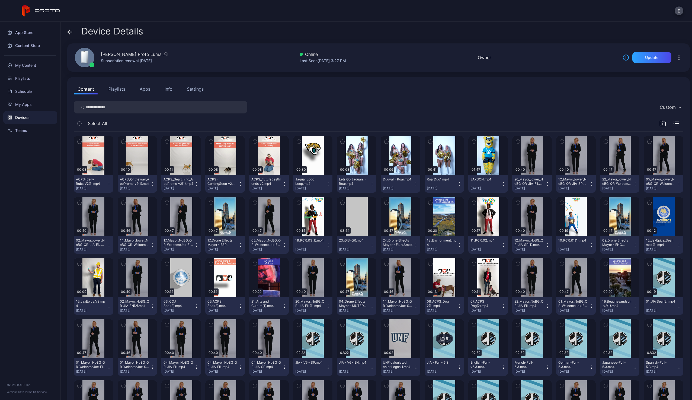
click at [114, 92] on button "Playlists" at bounding box center [117, 89] width 24 height 11
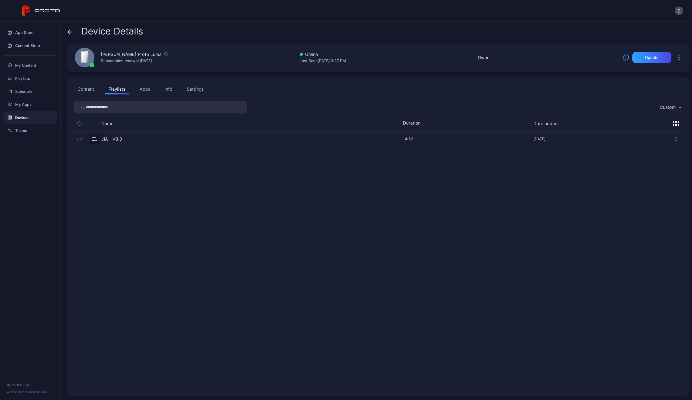
click at [87, 91] on button "Content" at bounding box center [86, 89] width 24 height 11
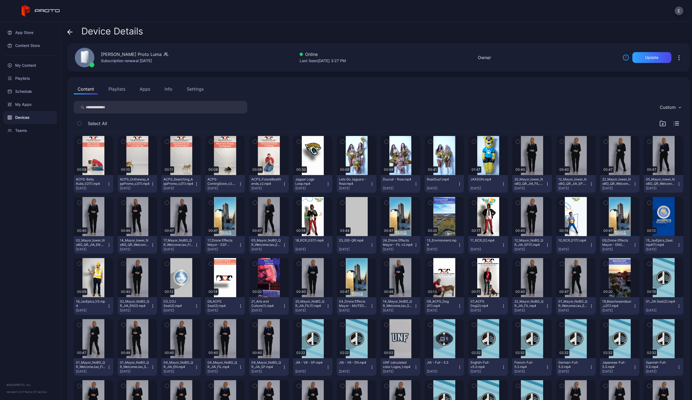
click at [116, 94] on button "Playlists" at bounding box center [117, 89] width 24 height 11
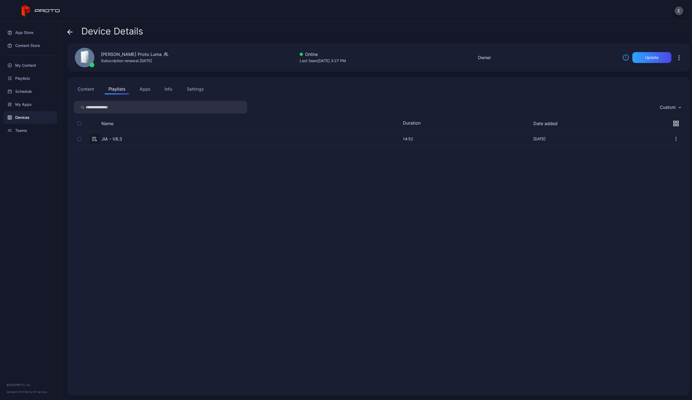
click at [148, 138] on button "button" at bounding box center [379, 139] width 610 height 14
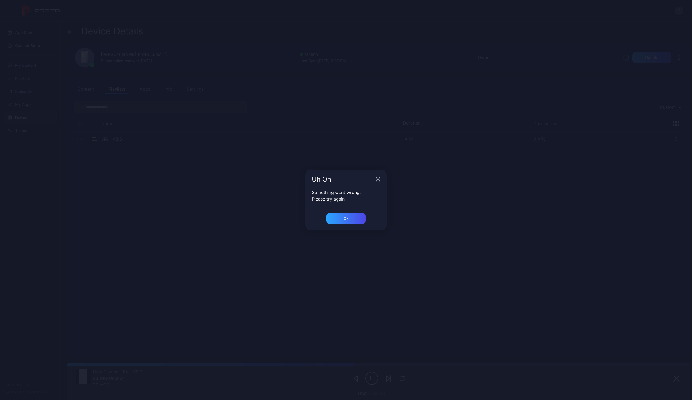
click at [378, 182] on div "Uh Oh!" at bounding box center [345, 180] width 81 height 20
click at [378, 178] on icon "button" at bounding box center [378, 179] width 4 height 4
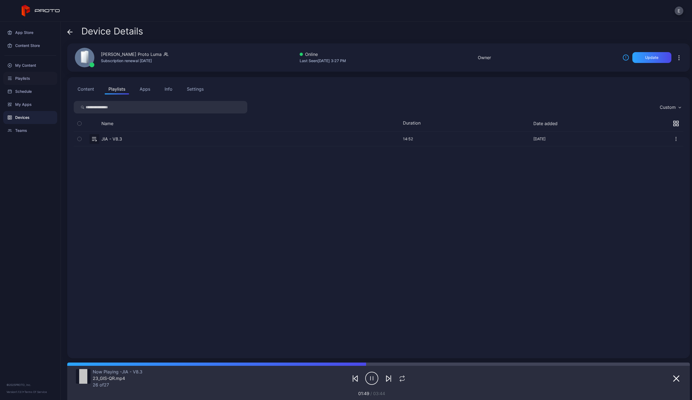
click at [24, 79] on div "Playlists" at bounding box center [30, 78] width 54 height 13
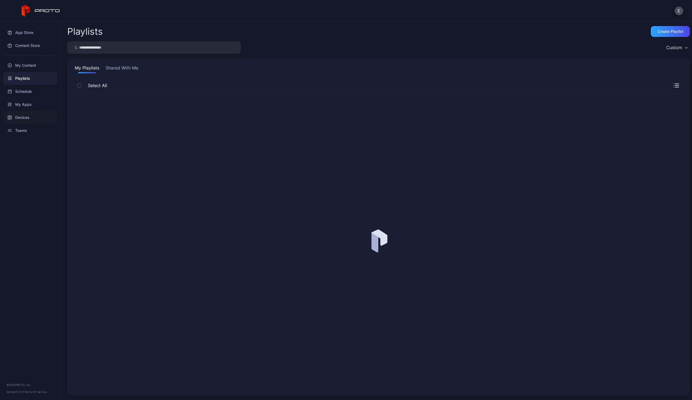
click at [18, 120] on div "Devices" at bounding box center [30, 117] width 54 height 13
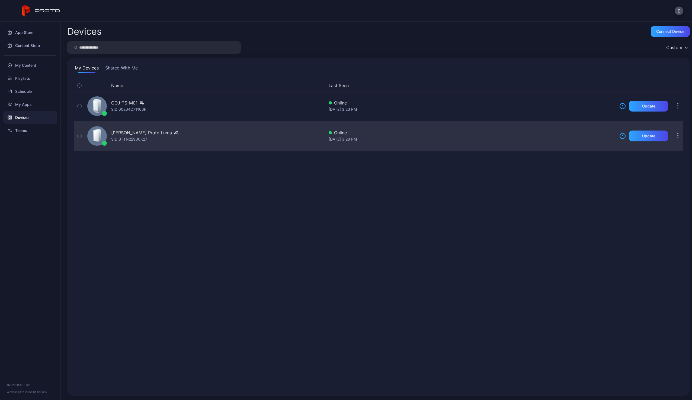
click at [143, 145] on div "Evan Scott's Proto Luma SID: BTTN22900K27" at bounding box center [204, 135] width 239 height 27
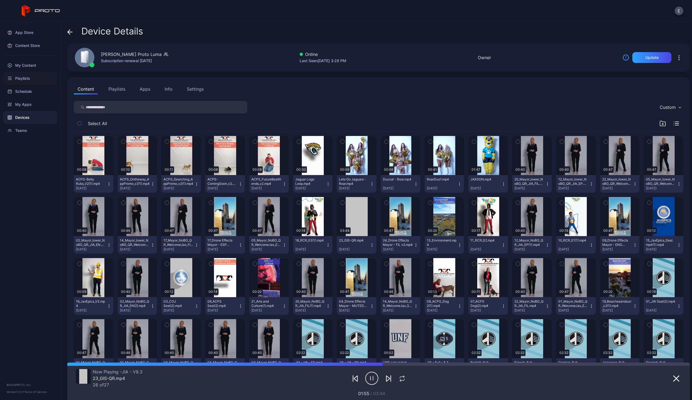
click at [25, 81] on div "Playlists" at bounding box center [30, 78] width 54 height 13
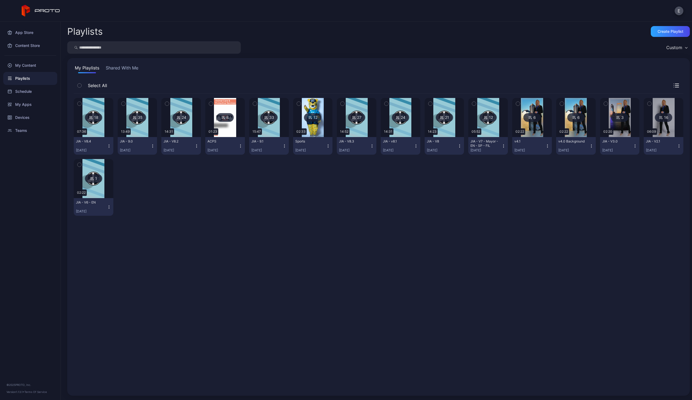
click at [99, 132] on img at bounding box center [93, 117] width 22 height 39
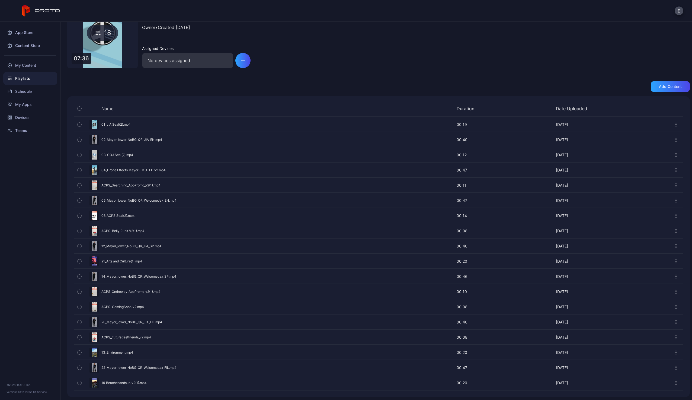
scroll to position [47, 0]
click at [370, 66] on div "JIA - V8.4 Owner • Created Sep 24, 2025 Assigned Devices No devices assigned" at bounding box center [416, 31] width 548 height 71
click at [391, 25] on div "Owner • Created Sep 24, 2025" at bounding box center [416, 26] width 548 height 25
click at [36, 79] on div "Playlists" at bounding box center [30, 78] width 54 height 13
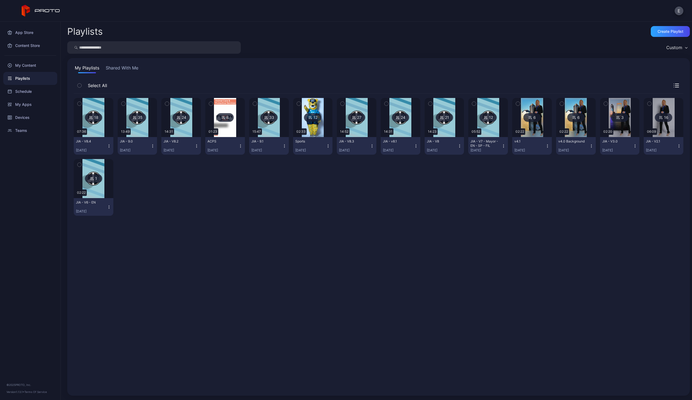
click at [107, 145] on icon "button" at bounding box center [109, 146] width 4 height 4
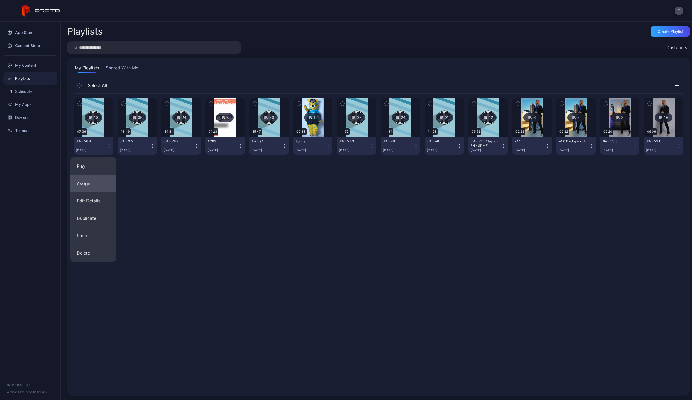
click at [88, 187] on button "Assign" at bounding box center [93, 183] width 46 height 17
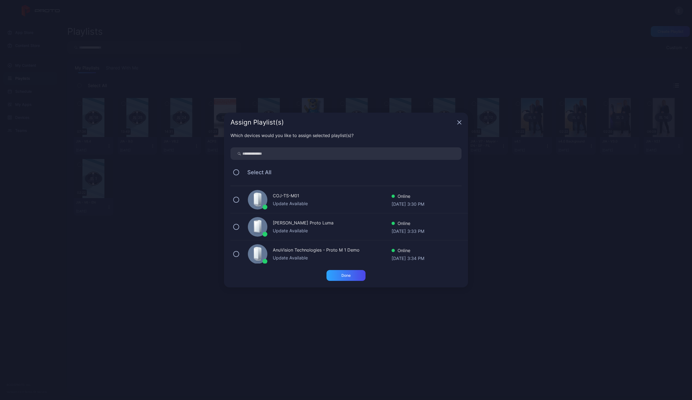
click at [279, 201] on div "Update Available" at bounding box center [332, 203] width 119 height 7
click at [335, 280] on div "Done" at bounding box center [346, 275] width 39 height 11
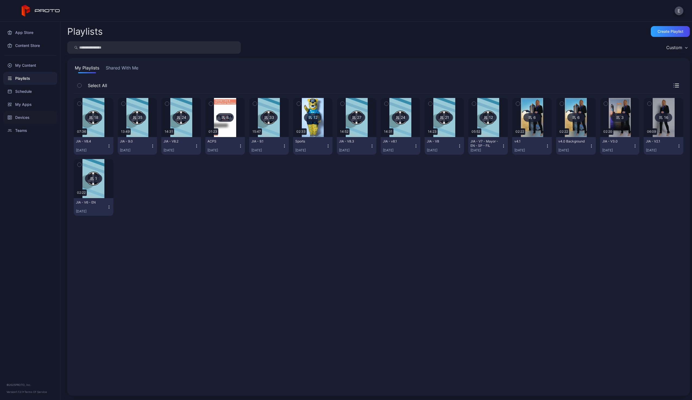
click at [25, 113] on div "Devices" at bounding box center [30, 117] width 54 height 13
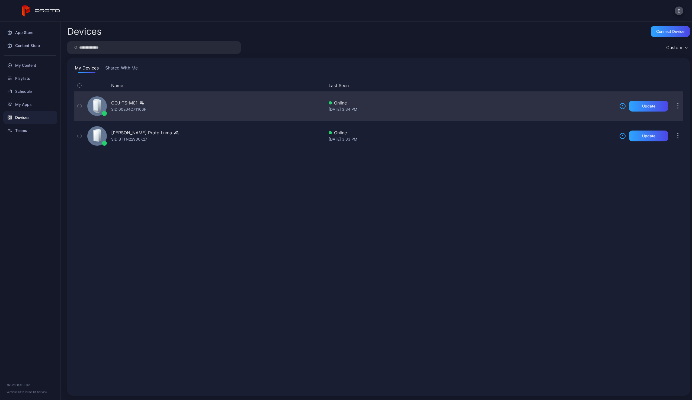
click at [146, 108] on div "SID: 00E04C71106F" at bounding box center [128, 109] width 35 height 7
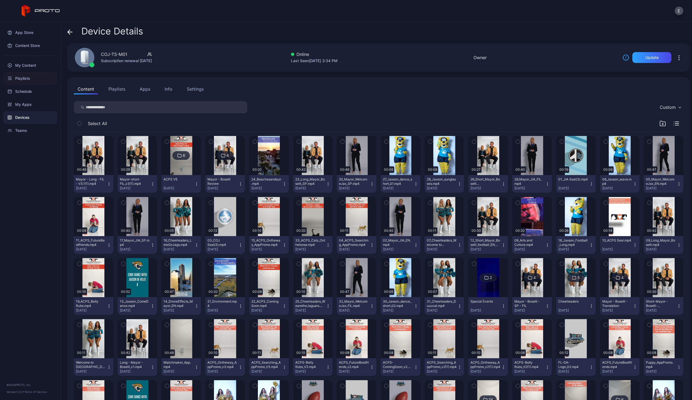
click at [27, 78] on div "Playlists" at bounding box center [30, 78] width 54 height 13
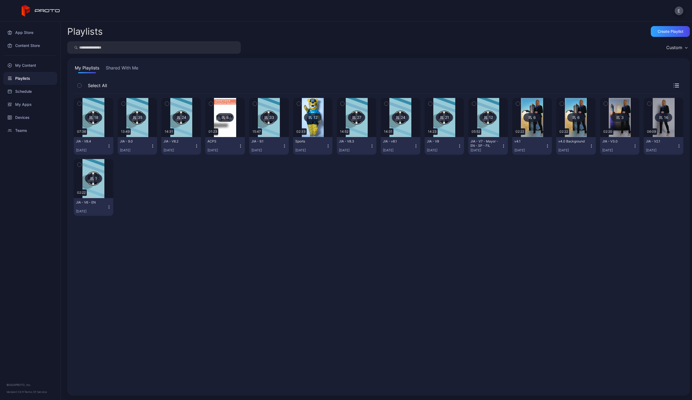
click at [109, 147] on icon "button" at bounding box center [109, 146] width 4 height 4
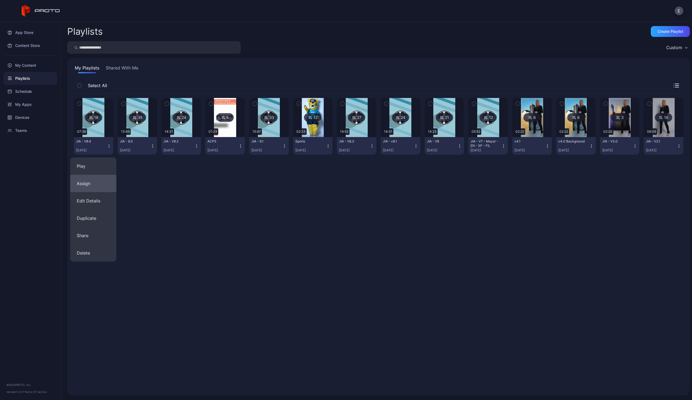
click at [97, 186] on button "Assign" at bounding box center [93, 183] width 46 height 17
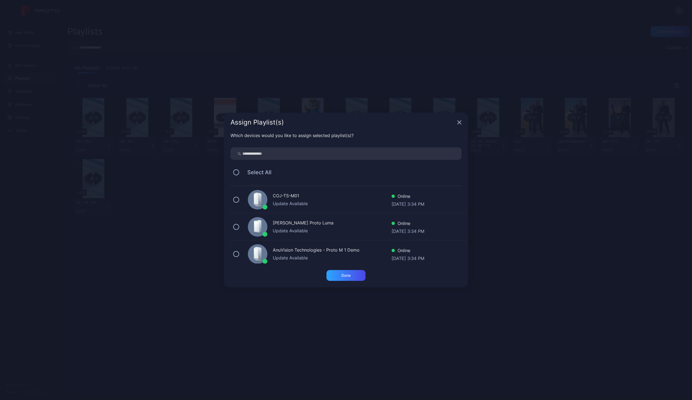
click at [283, 222] on div "Evan Scott's Proto Luma" at bounding box center [332, 223] width 119 height 8
click at [342, 276] on div "Done" at bounding box center [345, 275] width 9 height 4
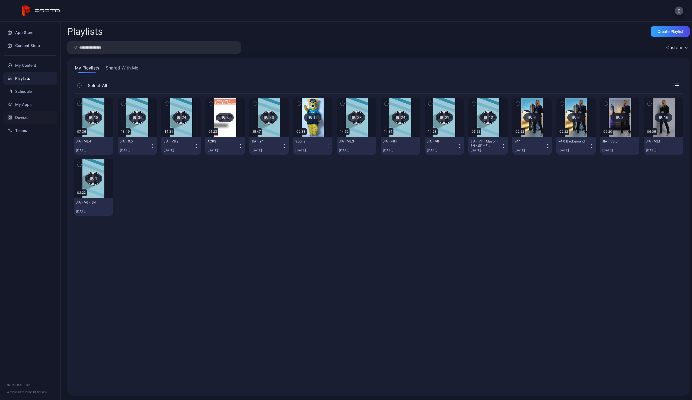
click at [35, 117] on div "Devices" at bounding box center [30, 117] width 54 height 13
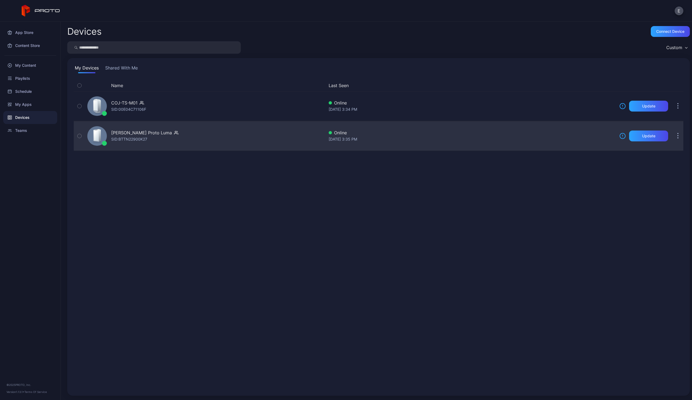
click at [147, 137] on div "SID: BTTN22900K27" at bounding box center [129, 139] width 36 height 7
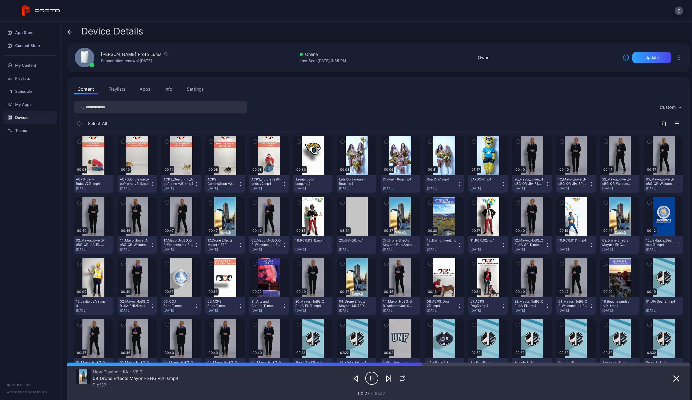
click at [113, 91] on button "Playlists" at bounding box center [117, 89] width 24 height 11
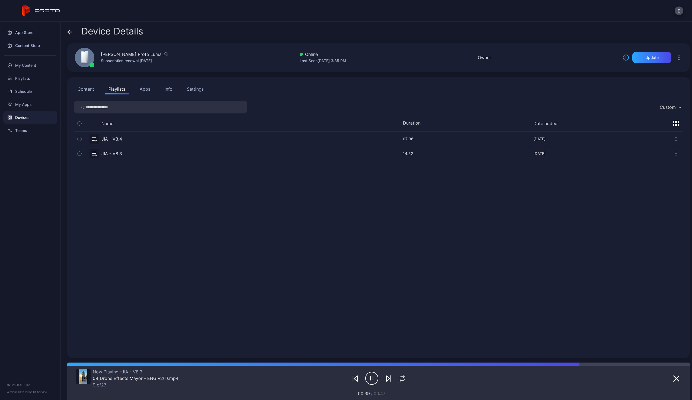
click at [131, 139] on button "button" at bounding box center [379, 139] width 610 height 14
click at [34, 200] on div "App Store Content Store My Content Playlists Schedule My Apps Devices Teams © 2…" at bounding box center [30, 211] width 61 height 378
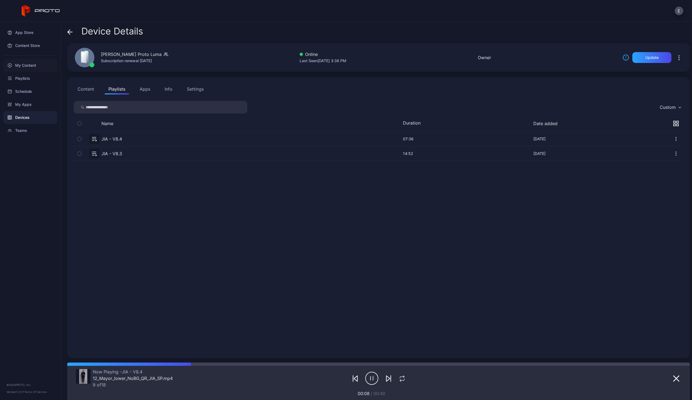
click at [21, 62] on div "My Content" at bounding box center [30, 65] width 54 height 13
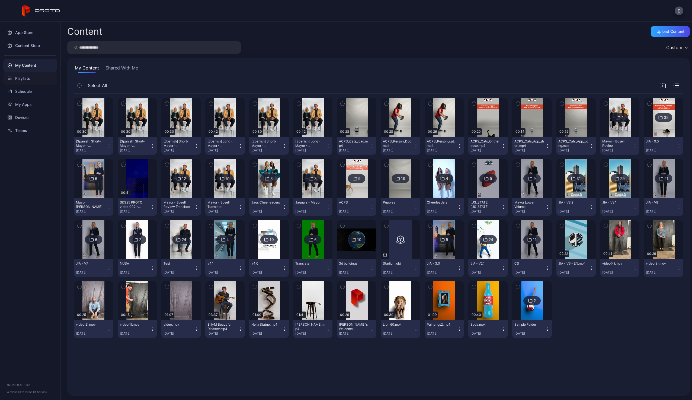
click at [23, 82] on div "Playlists" at bounding box center [30, 78] width 54 height 13
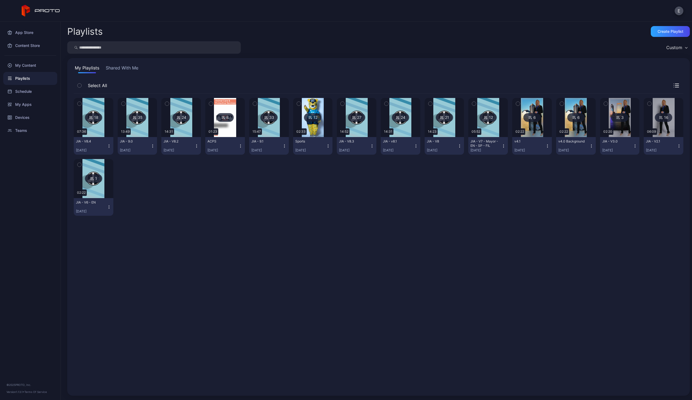
click at [98, 136] on img at bounding box center [93, 117] width 22 height 39
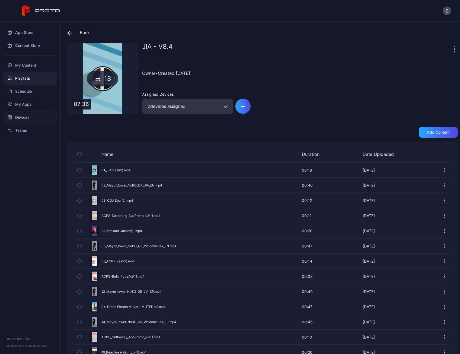
click at [30, 116] on div "Devices" at bounding box center [30, 117] width 54 height 13
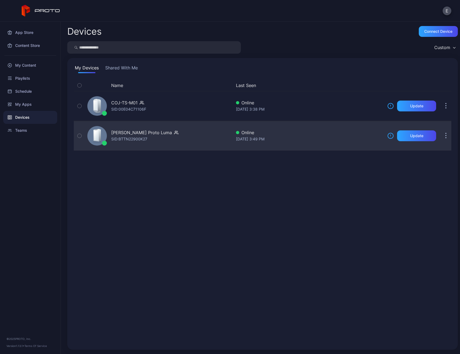
click at [144, 136] on div "SID: BTTN22900K27" at bounding box center [129, 139] width 36 height 7
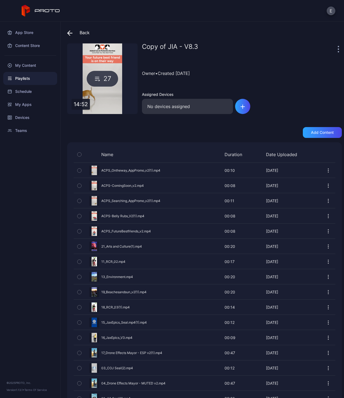
click at [29, 78] on div "Playlists" at bounding box center [30, 78] width 54 height 13
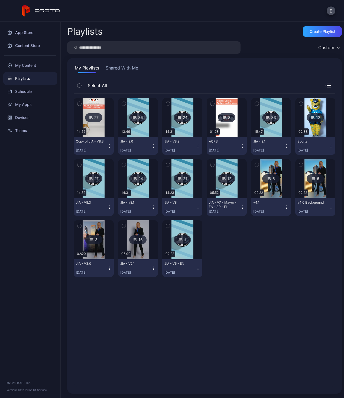
click at [105, 188] on img at bounding box center [94, 178] width 22 height 39
